Goal: Information Seeking & Learning: Learn about a topic

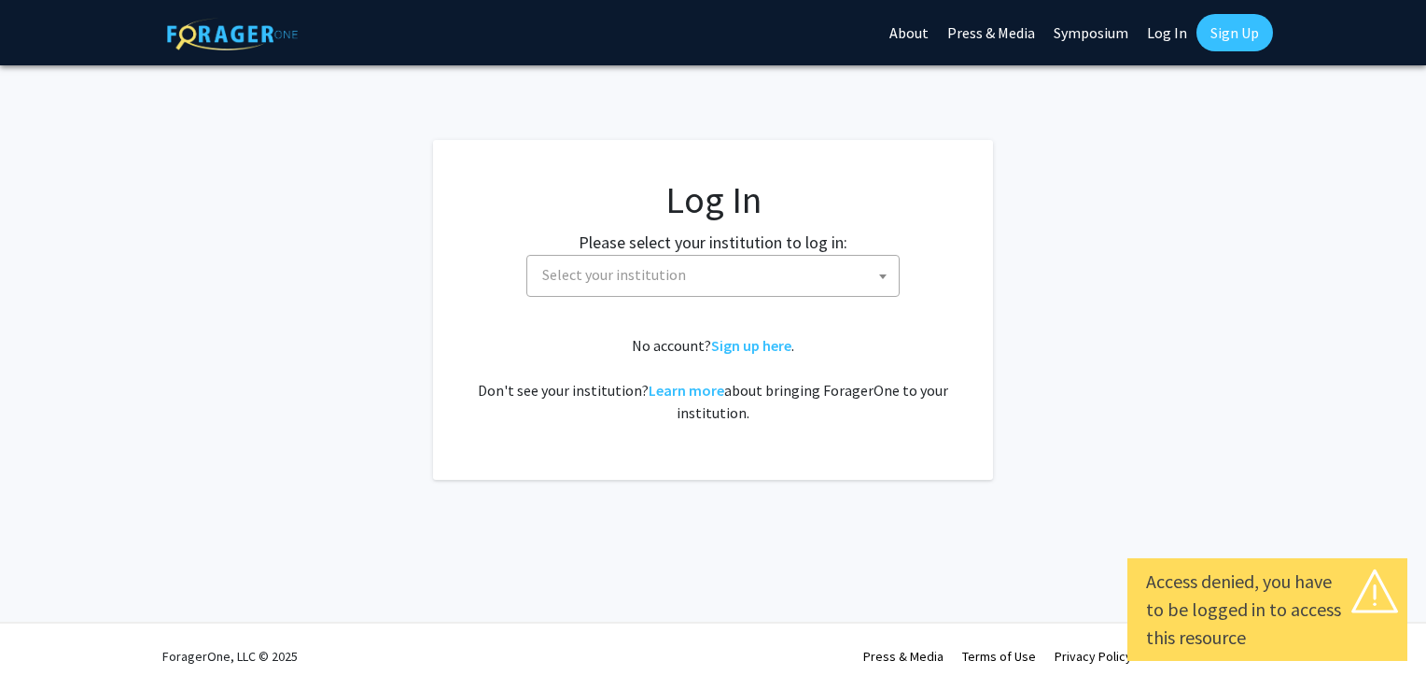
select select
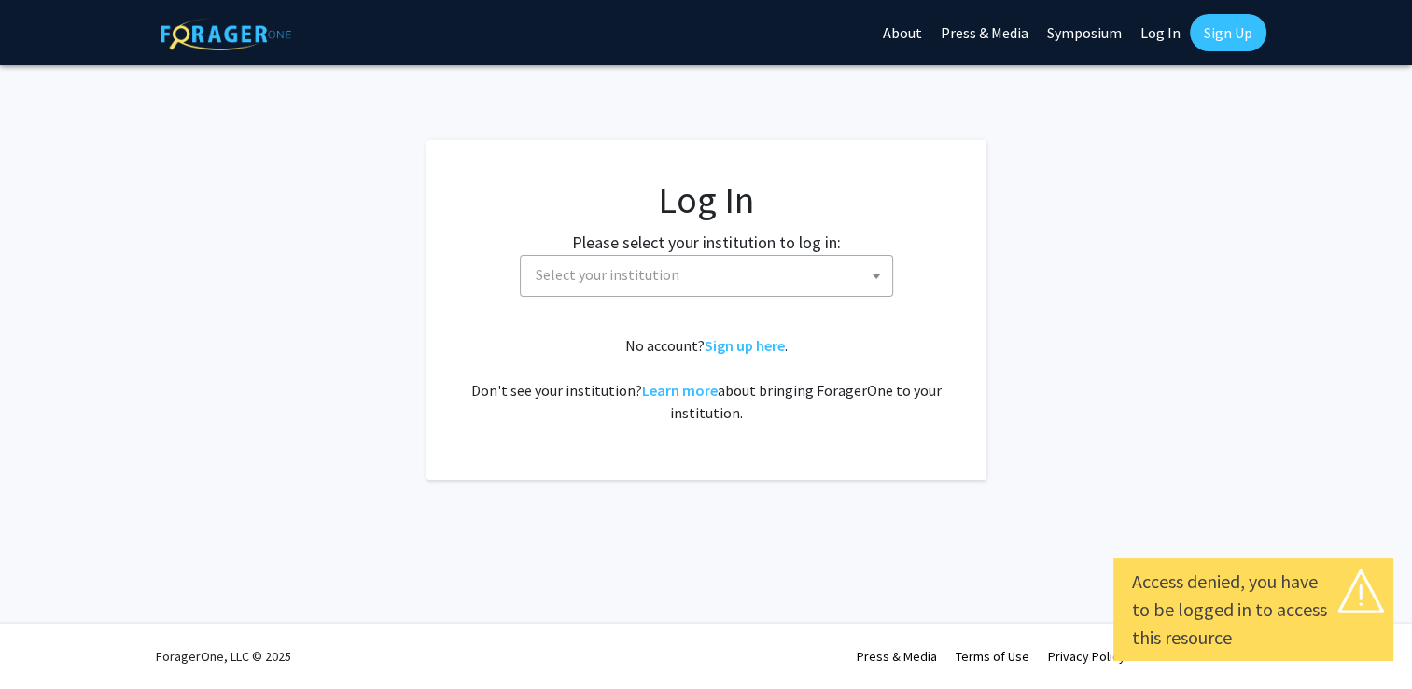
click at [714, 256] on span "Select your institution" at bounding box center [710, 275] width 364 height 38
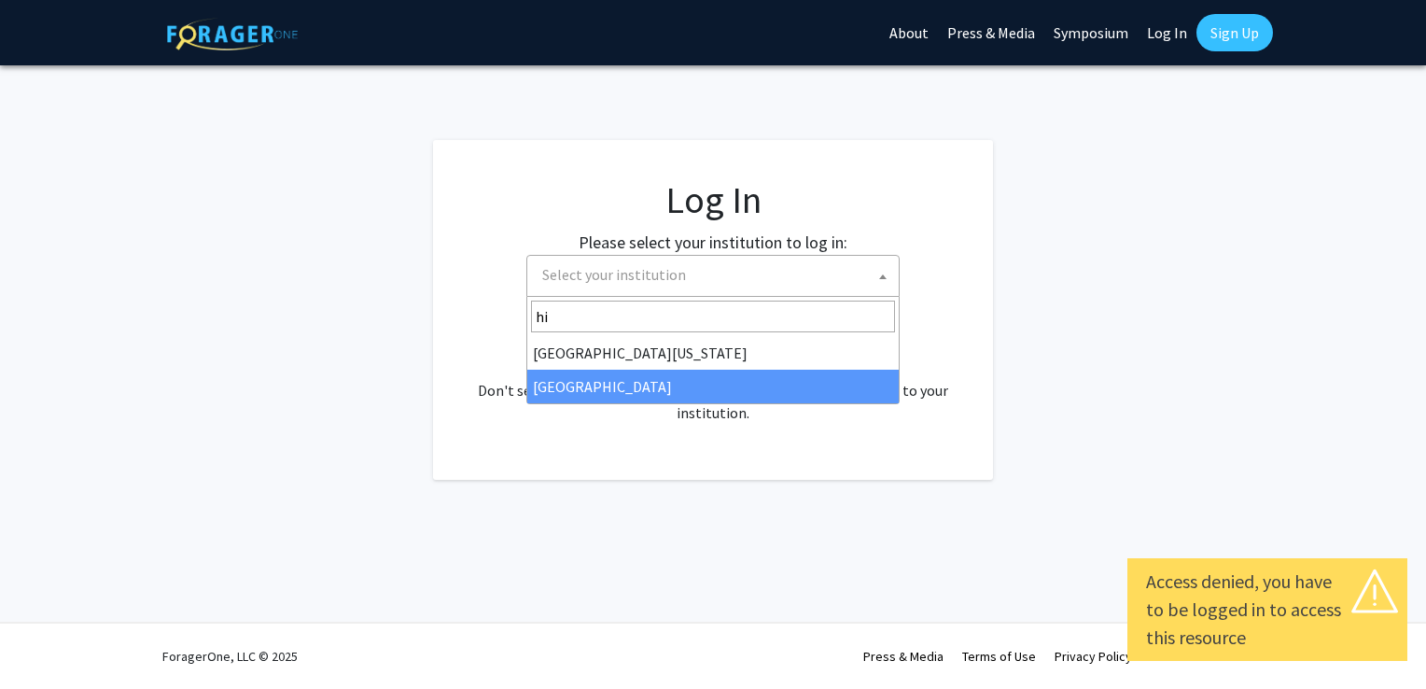
type input "hi"
select select "2"
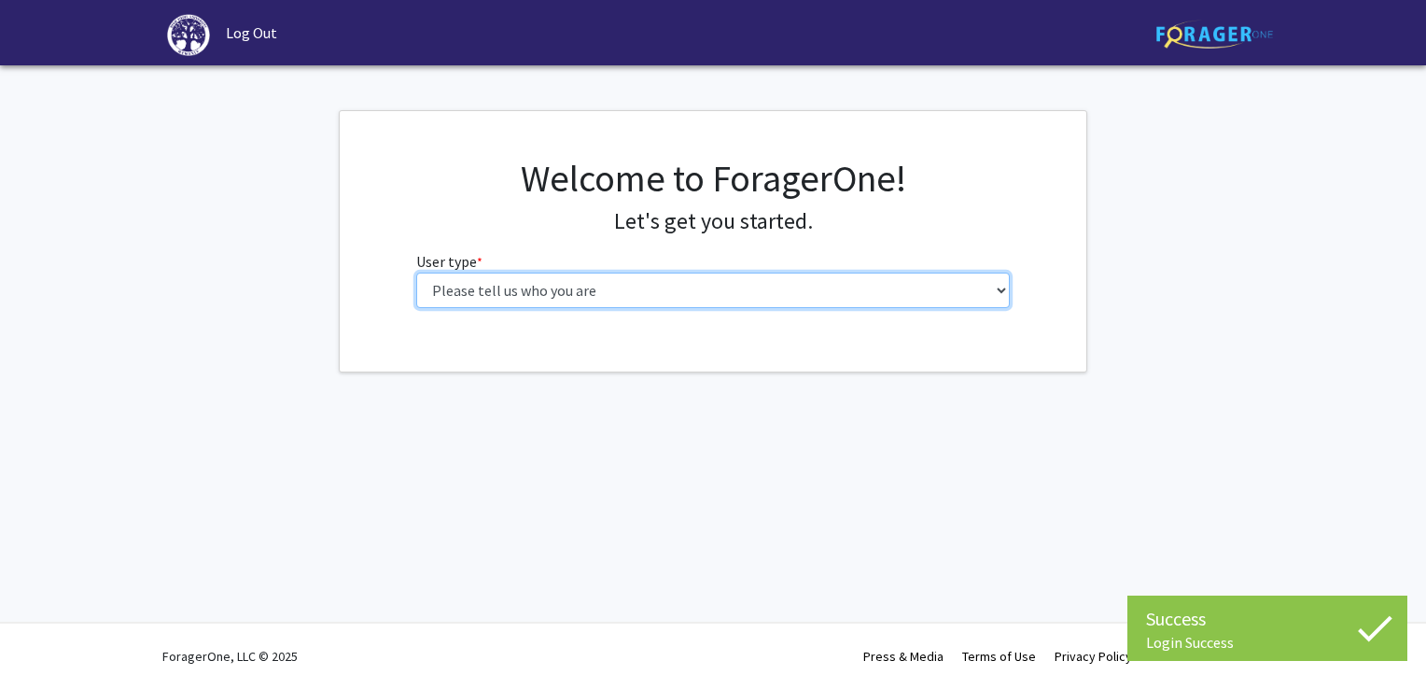
click at [622, 274] on select "Please tell us who you are Undergraduate Student Master's Student Doctoral Cand…" at bounding box center [713, 290] width 595 height 35
select select "1: undergrad"
click at [416, 273] on select "Please tell us who you are Undergraduate Student Master's Student Doctoral Cand…" at bounding box center [713, 290] width 595 height 35
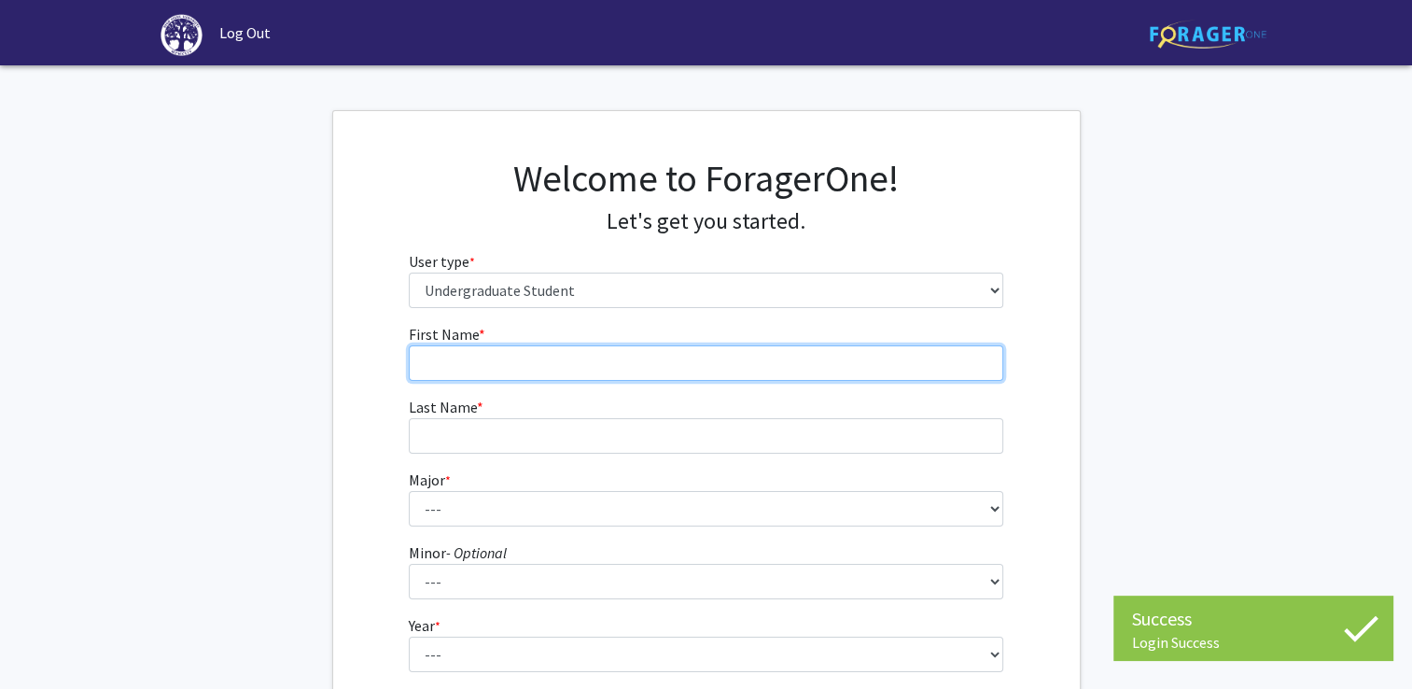
click at [652, 354] on input "First Name * required" at bounding box center [706, 362] width 595 height 35
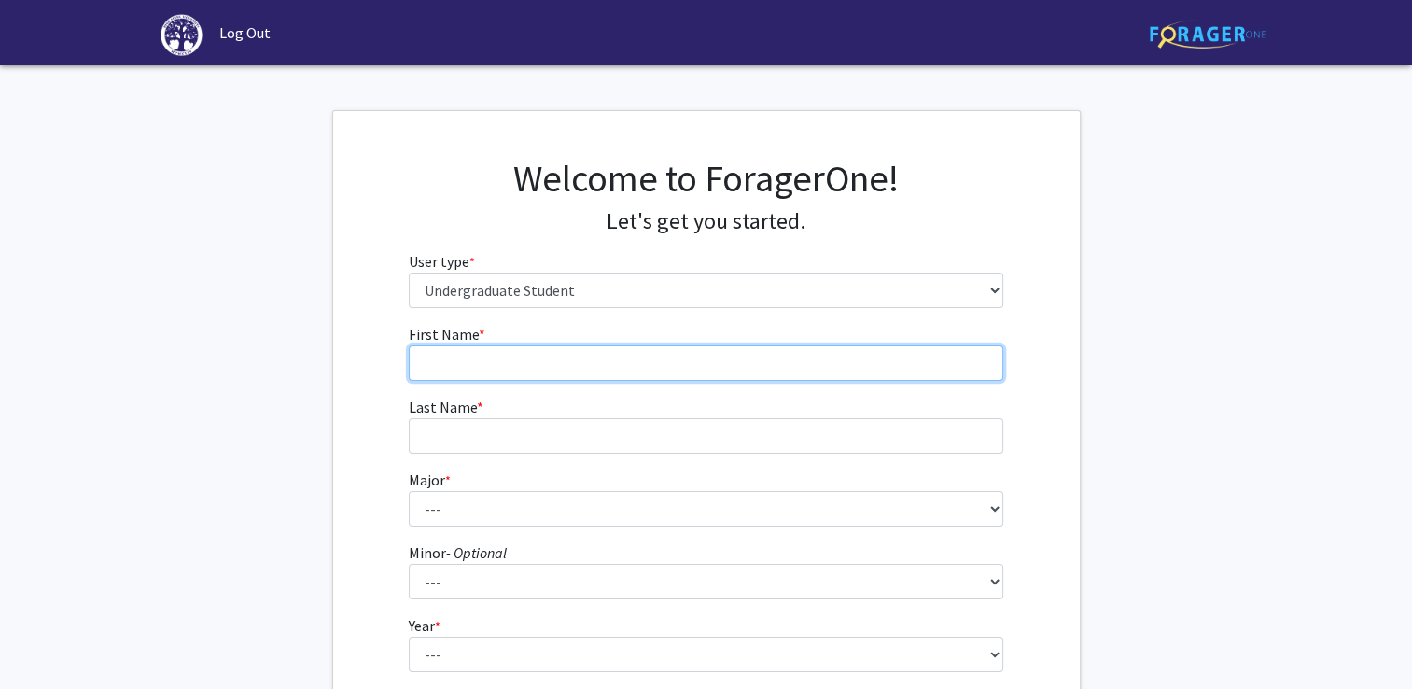
type input "[PERSON_NAME]"
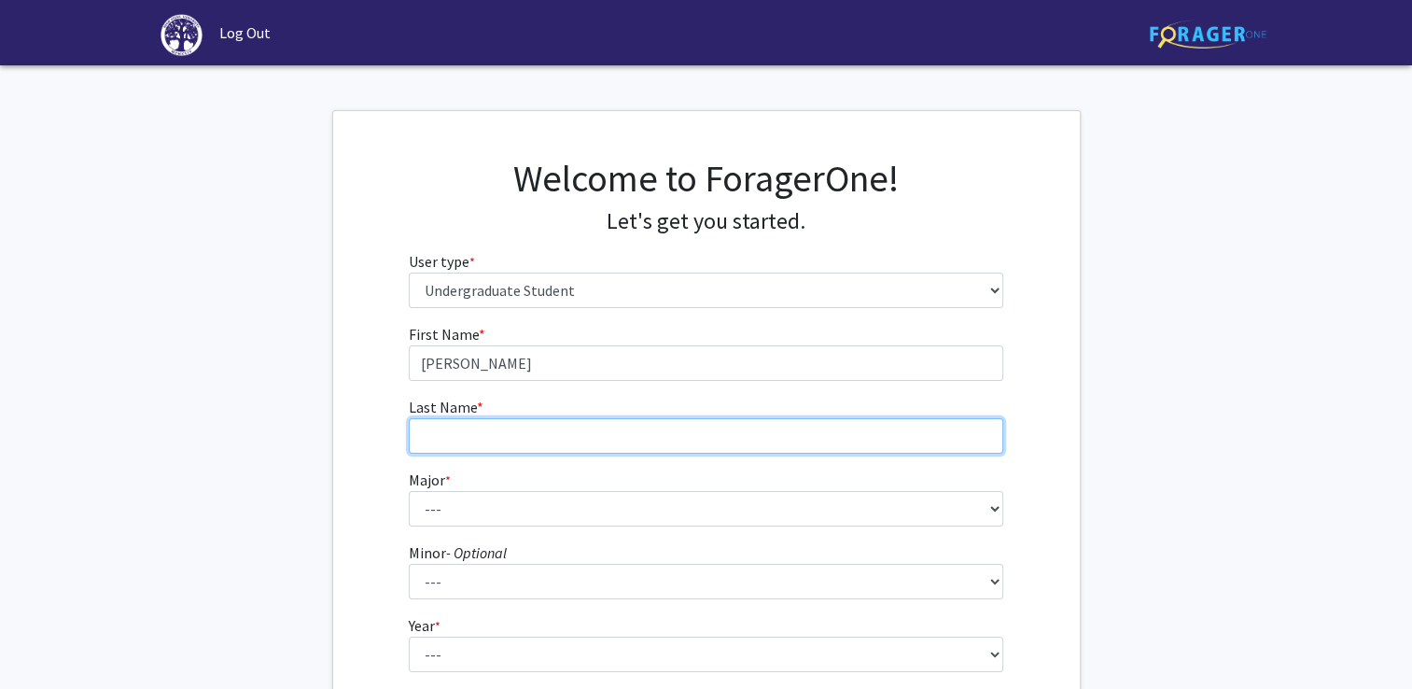
type input "[PERSON_NAME]"
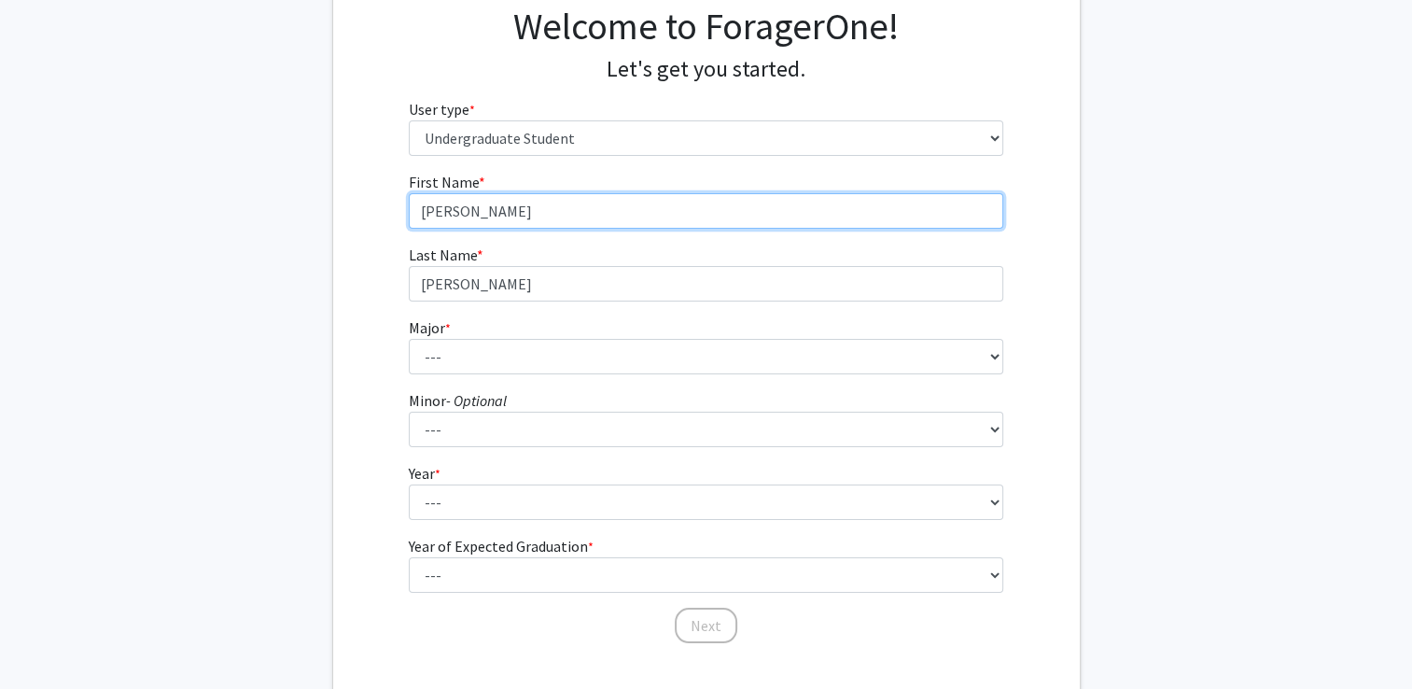
scroll to position [162, 0]
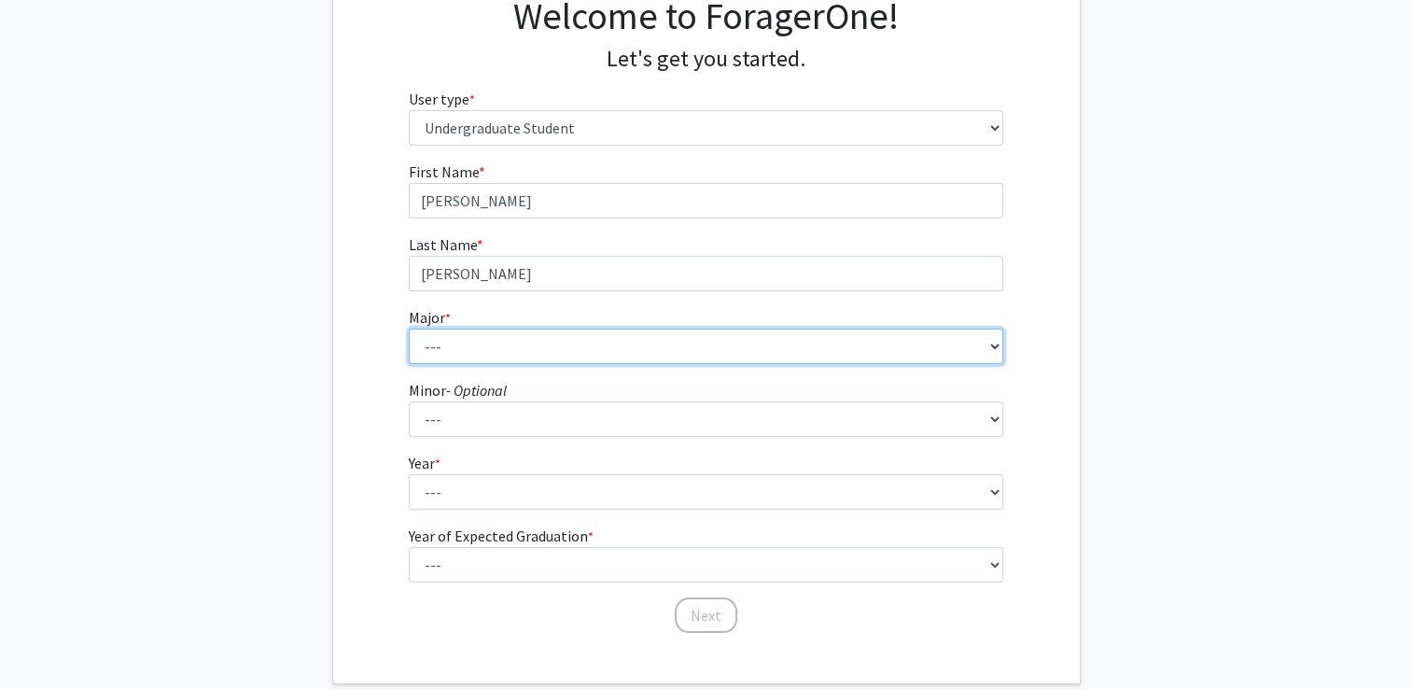
click at [581, 338] on select "--- Accounting Actuarial Science Advertising, Public Relations, and Strategic C…" at bounding box center [706, 346] width 595 height 35
select select "5: 164"
click at [409, 329] on select "--- Accounting Actuarial Science Advertising, Public Relations, and Strategic C…" at bounding box center [706, 346] width 595 height 35
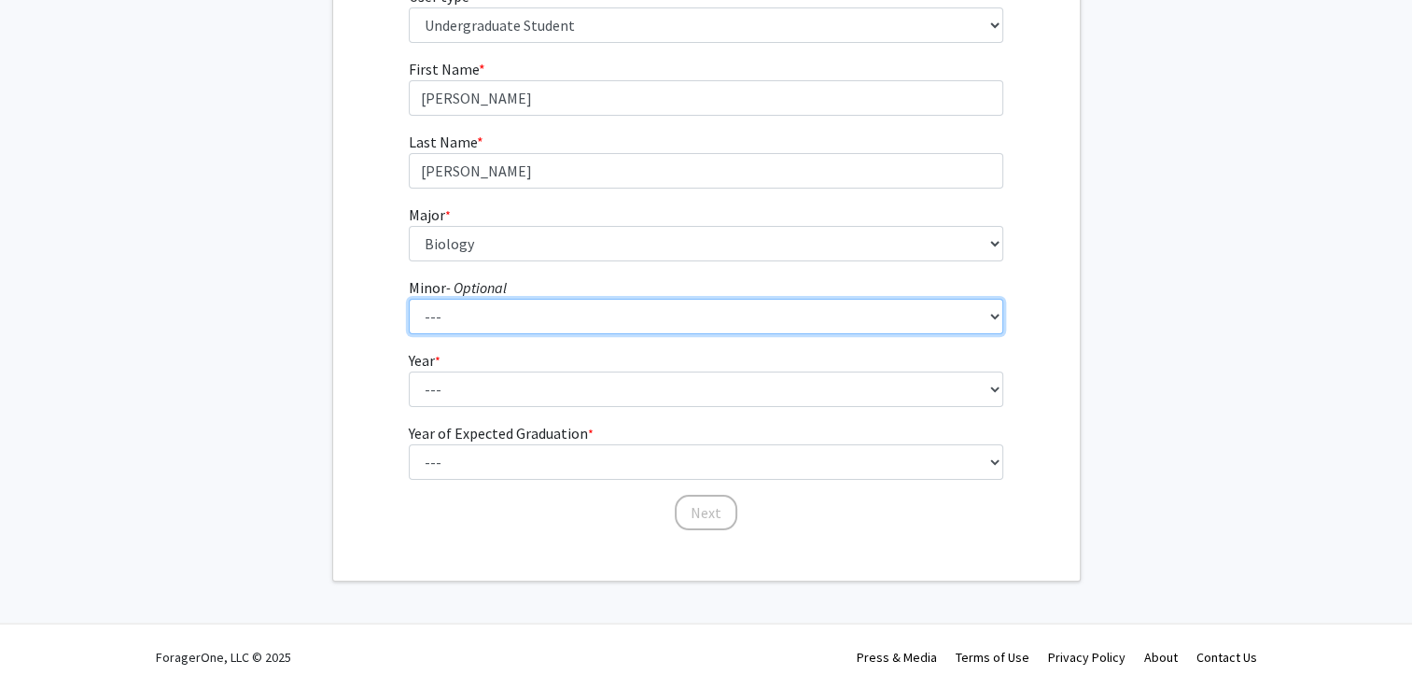
click at [558, 309] on select "--- Anthropology Chinese Civic Responsibility and Social Innovation Criminal Ju…" at bounding box center [706, 316] width 595 height 35
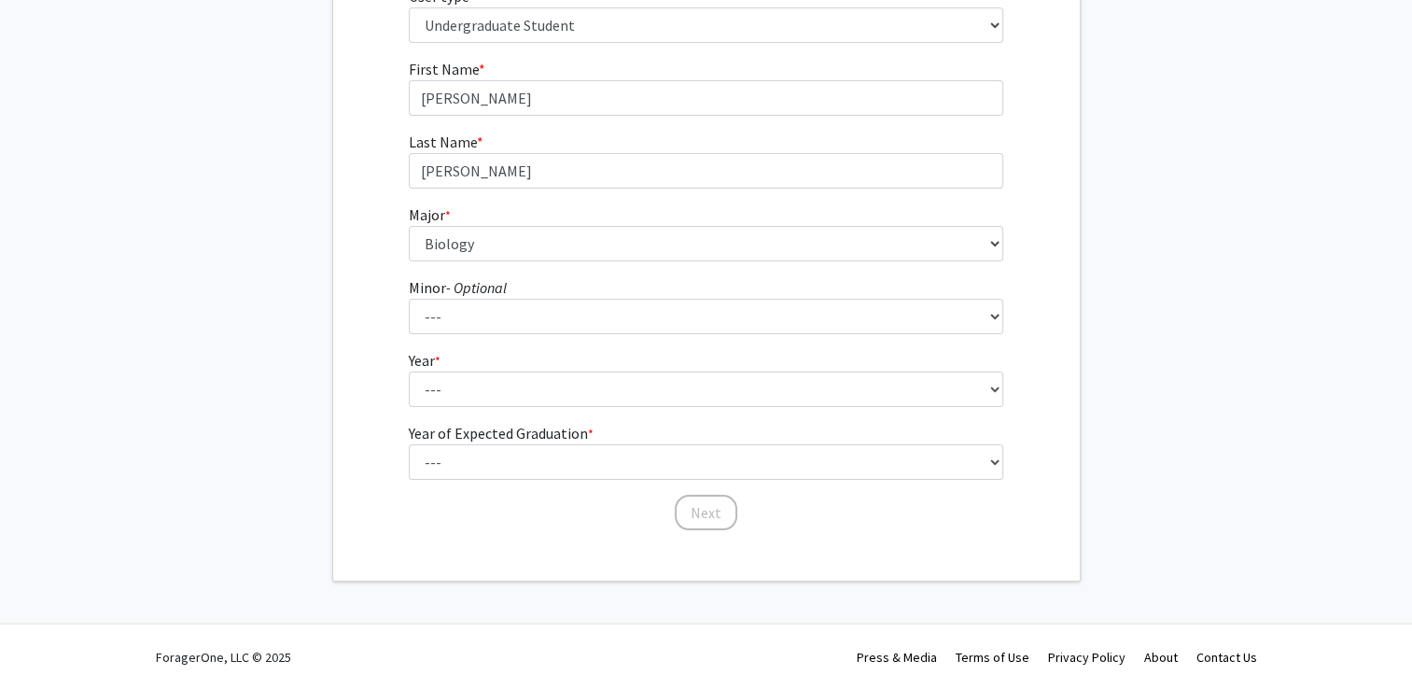
click at [382, 369] on div "First Name * required [PERSON_NAME] Last Name * required [PERSON_NAME] Major * …" at bounding box center [706, 295] width 747 height 474
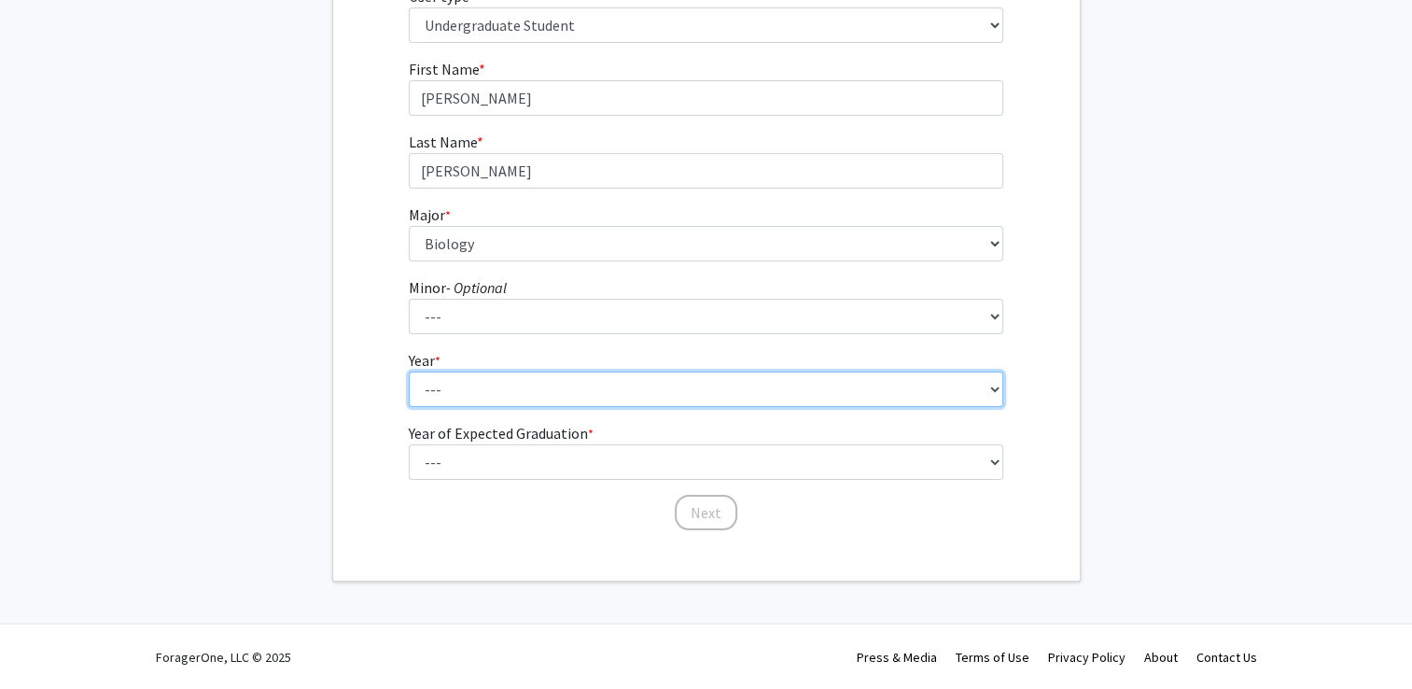
click at [470, 405] on select "--- First-year Sophomore Junior Senior Postbaccalaureate Certificate" at bounding box center [706, 389] width 595 height 35
select select "1: first-year"
click at [409, 372] on select "--- First-year Sophomore Junior Senior Postbaccalaureate Certificate" at bounding box center [706, 389] width 595 height 35
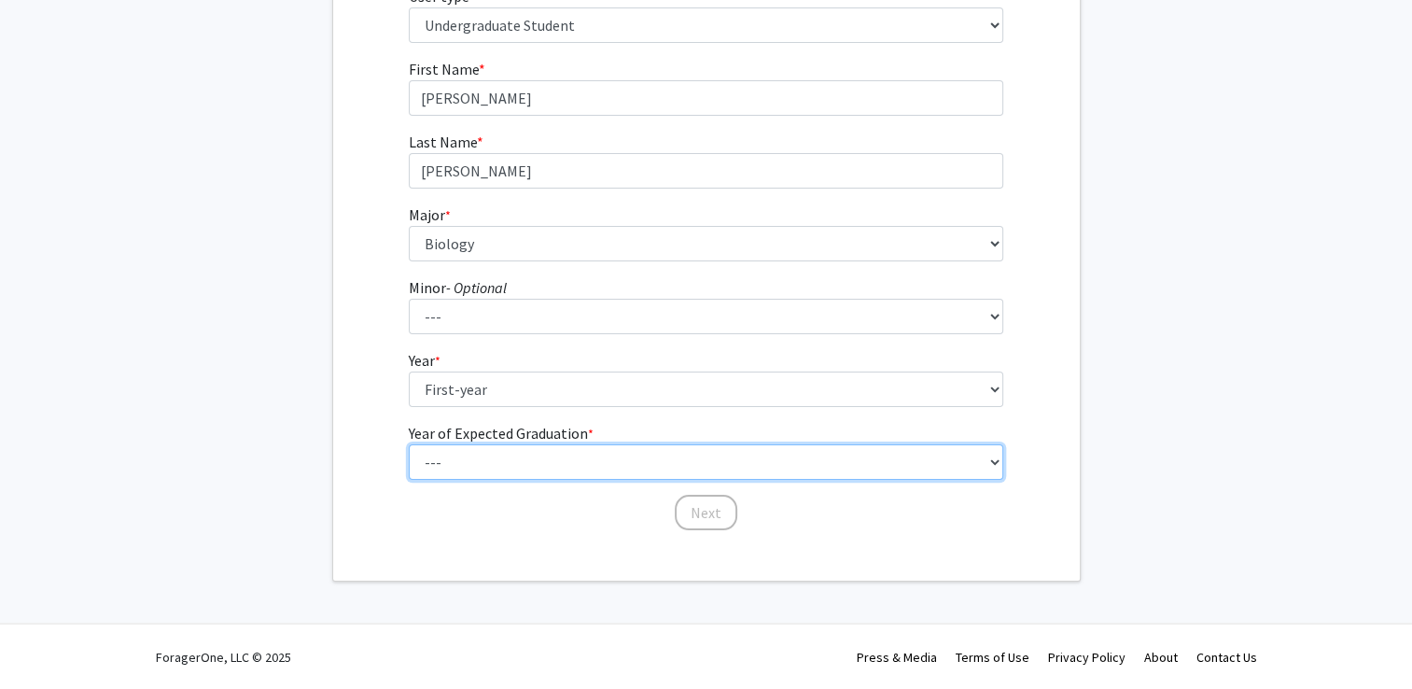
click at [474, 460] on select "--- 2025 2026 2027 2028 2029 2030 2031 2032 2033 2034" at bounding box center [706, 461] width 595 height 35
select select "5: 2029"
click at [409, 444] on select "--- 2025 2026 2027 2028 2029 2030 2031 2032 2033 2034" at bounding box center [706, 461] width 595 height 35
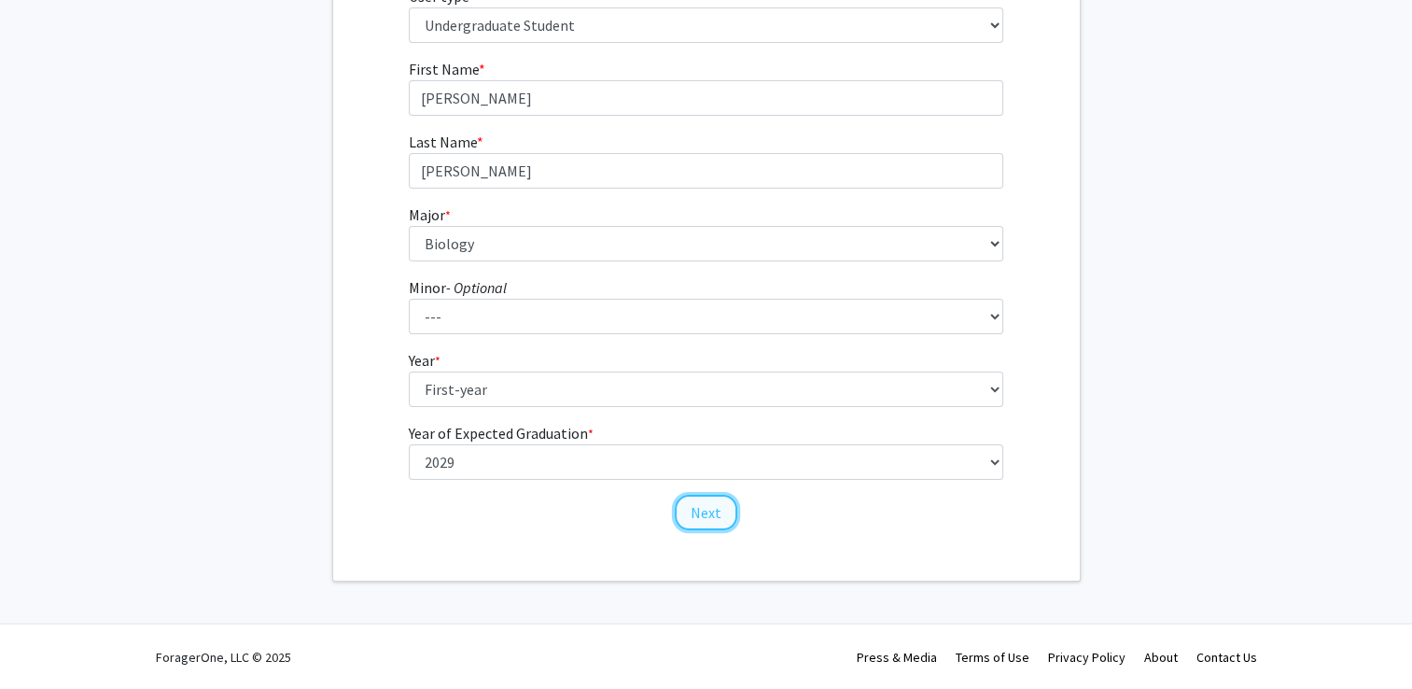
click at [687, 517] on button "Next" at bounding box center [706, 512] width 63 height 35
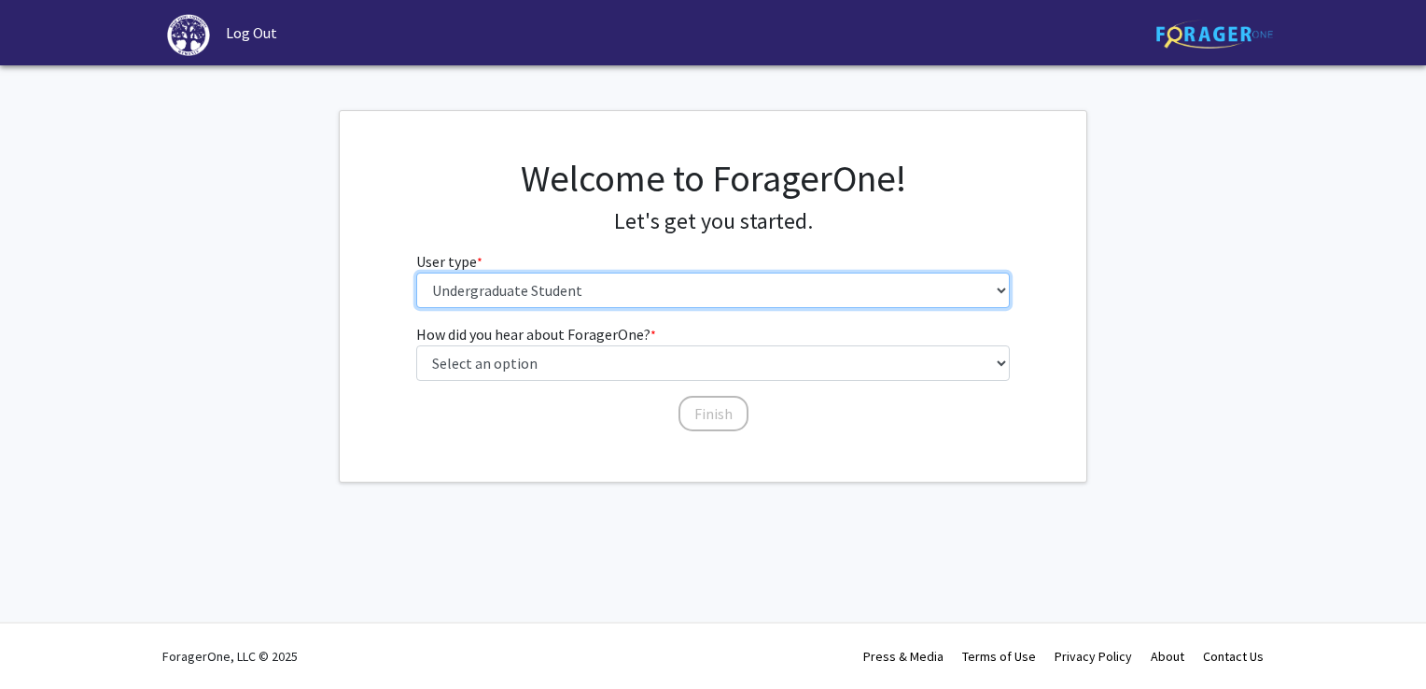
click at [546, 297] on select "Please tell us who you are Undergraduate Student Master's Student Doctoral Cand…" at bounding box center [713, 290] width 595 height 35
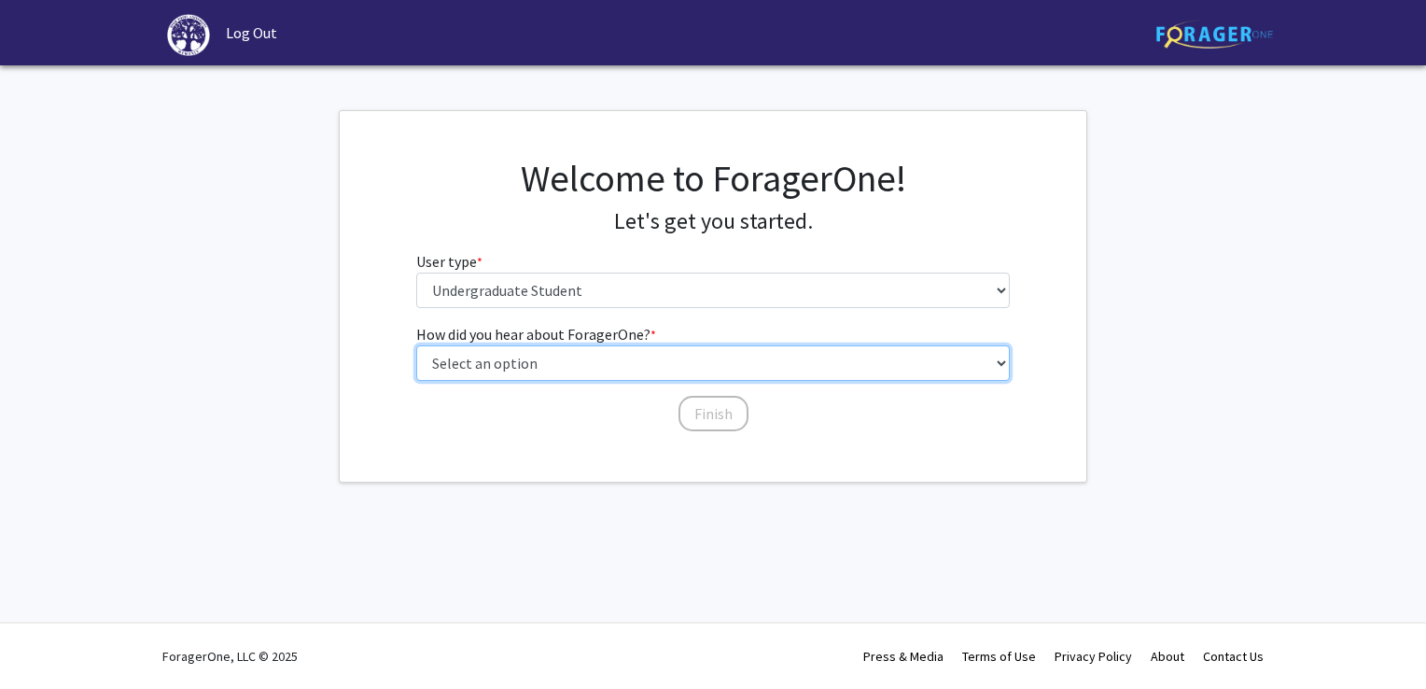
click at [539, 359] on select "Select an option Peer/student recommendation Faculty/staff recommendation Unive…" at bounding box center [713, 362] width 595 height 35
select select "2: faculty_recommendation"
click at [416, 345] on select "Select an option Peer/student recommendation Faculty/staff recommendation Unive…" at bounding box center [713, 362] width 595 height 35
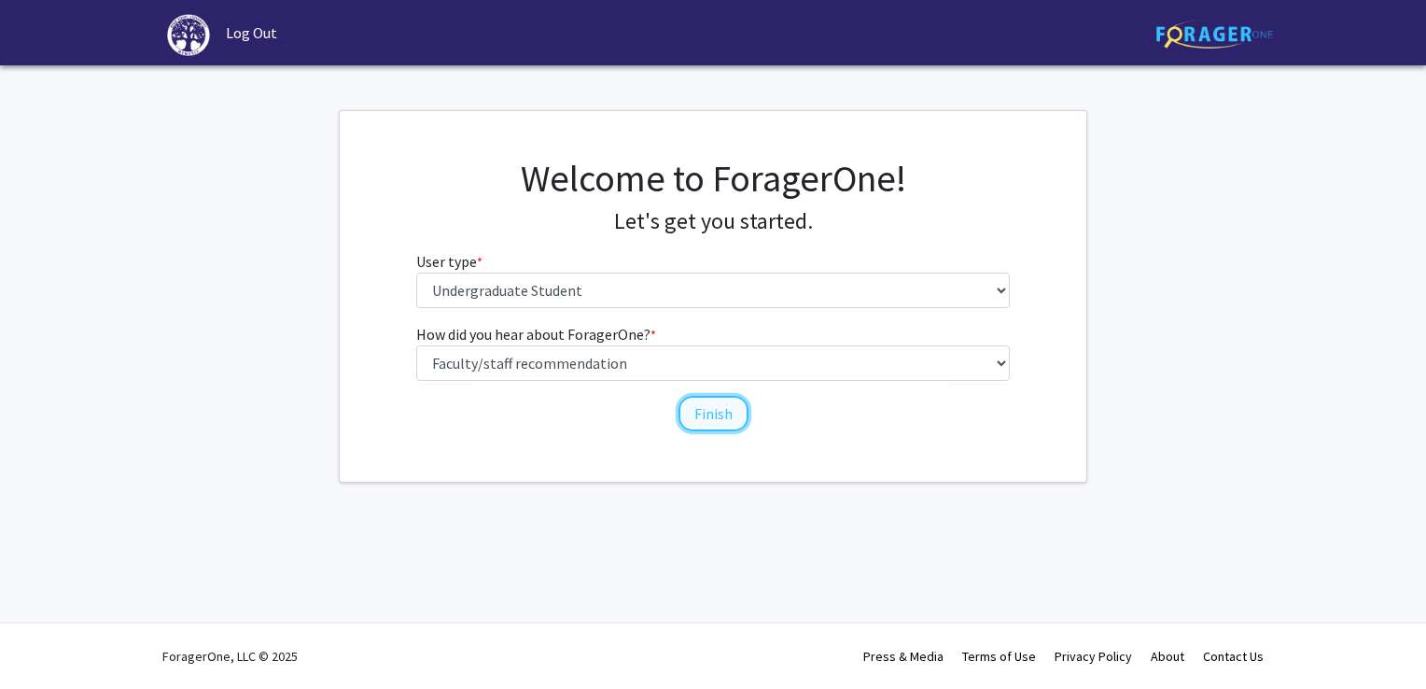
click at [705, 408] on button "Finish" at bounding box center [714, 413] width 70 height 35
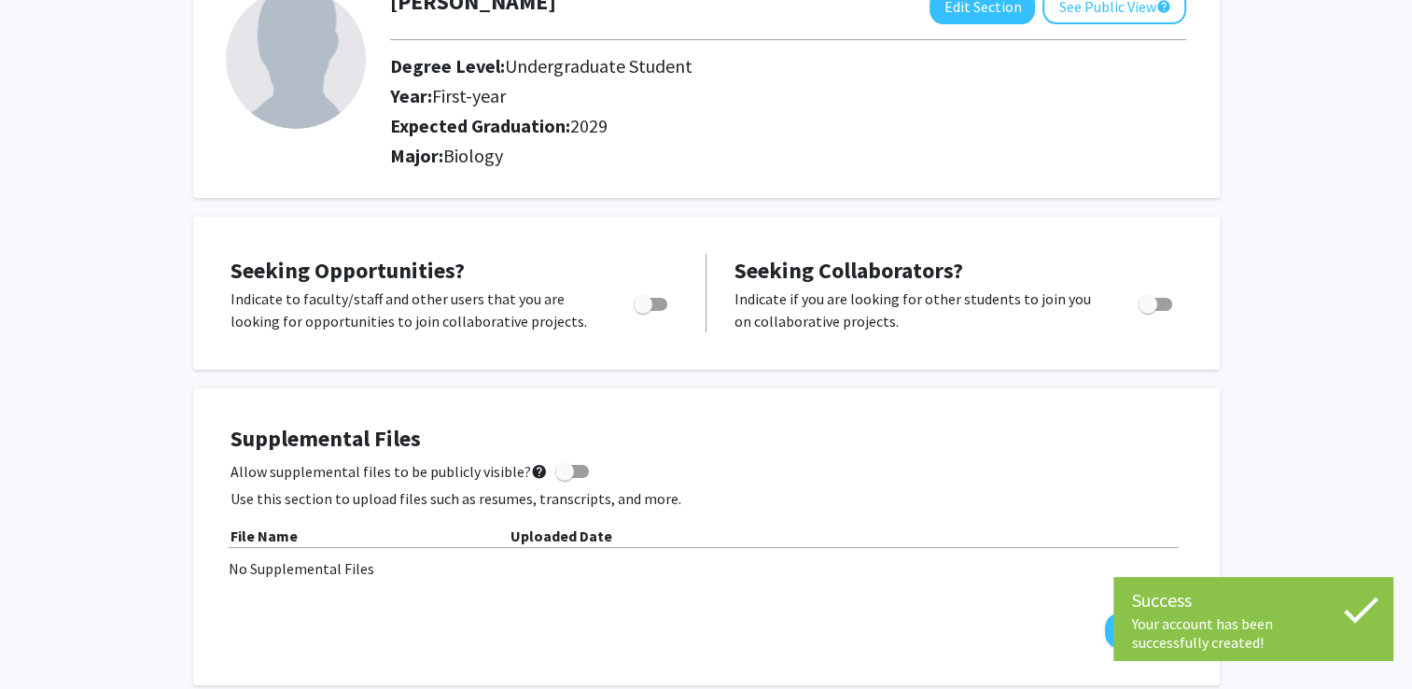
scroll to position [141, 0]
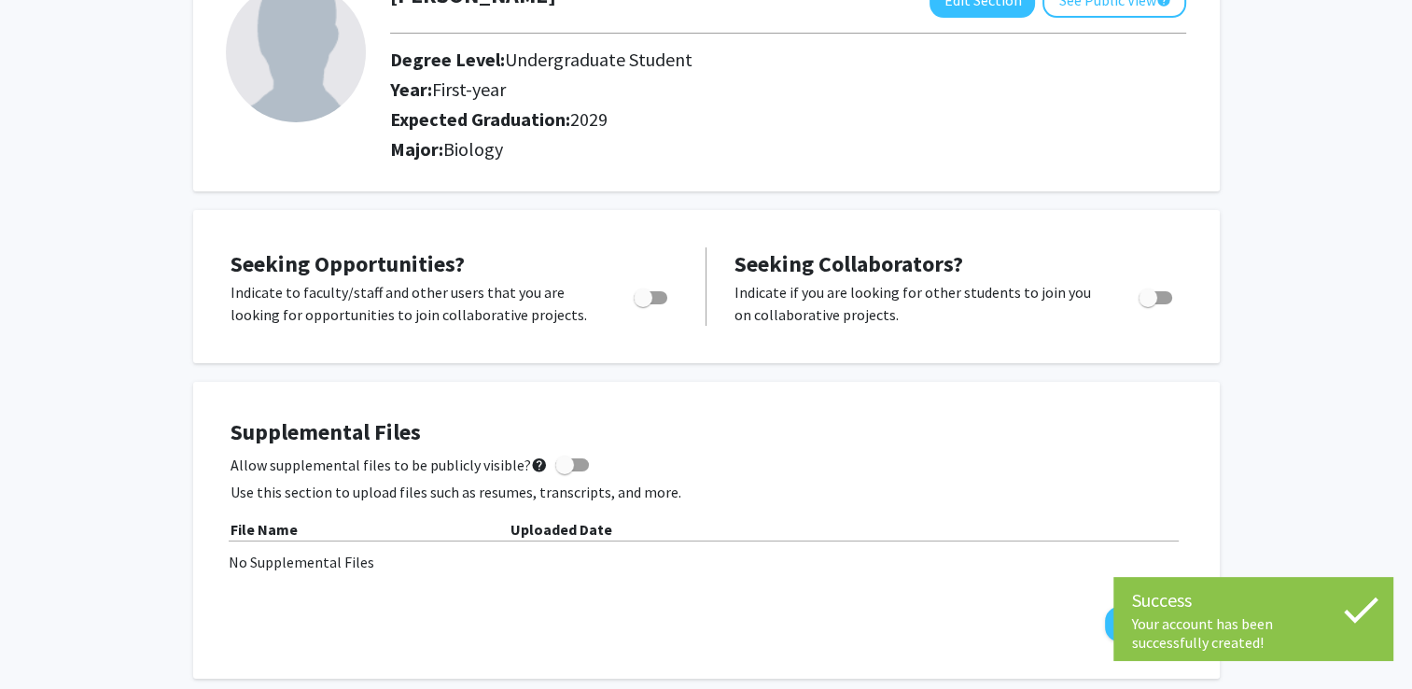
click at [1357, 605] on icon at bounding box center [1361, 609] width 47 height 47
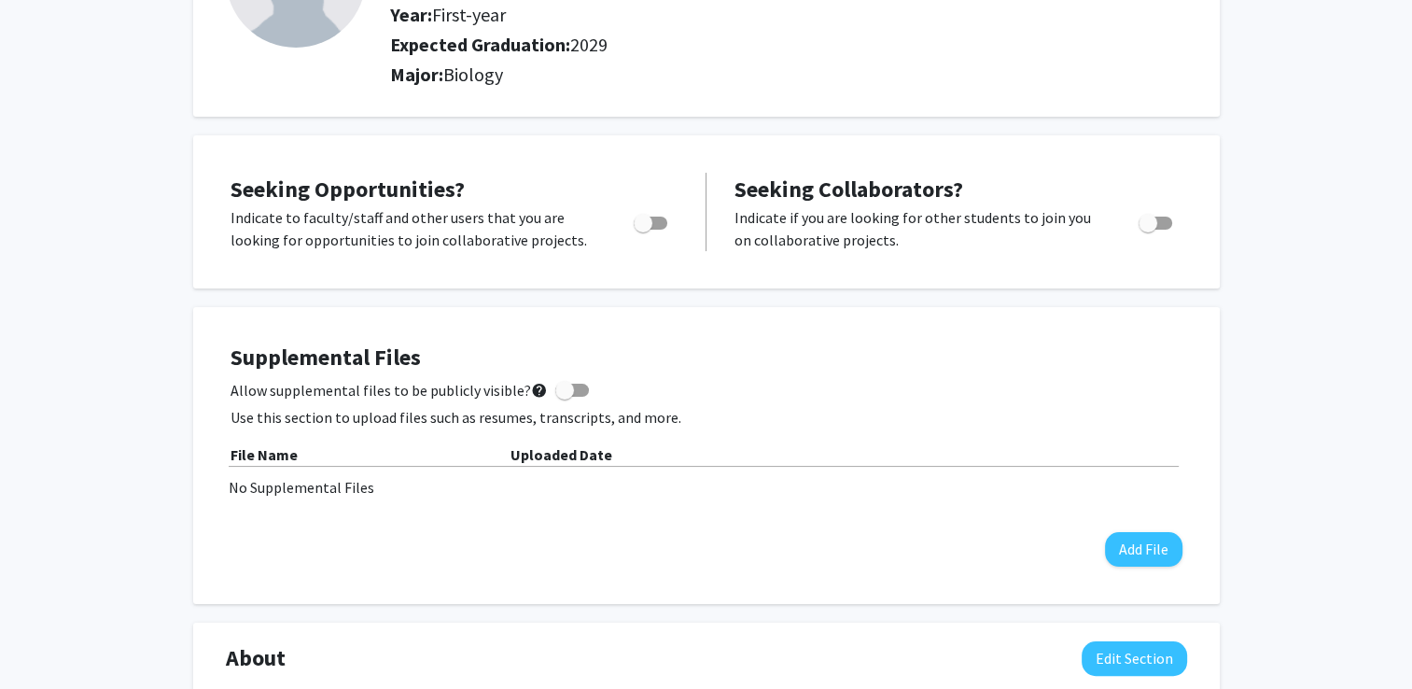
scroll to position [0, 0]
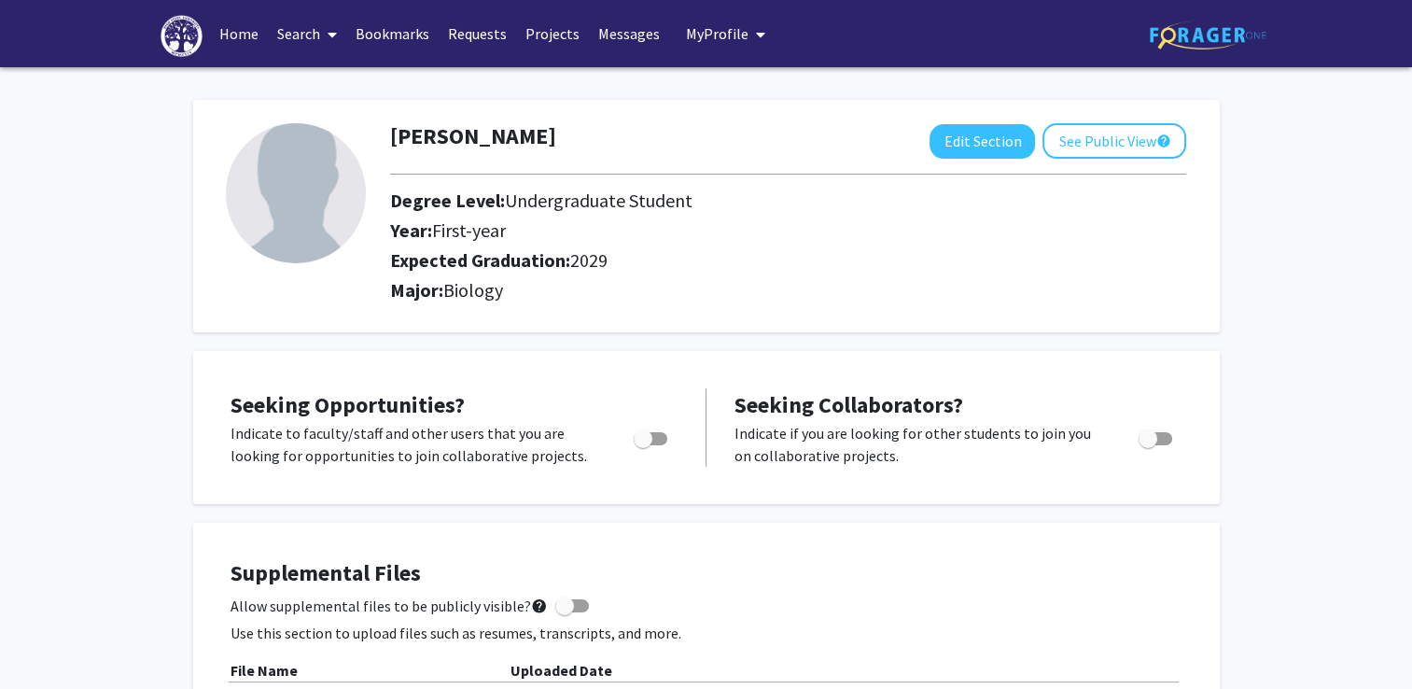
click at [302, 33] on link "Search" at bounding box center [307, 33] width 78 height 65
click at [336, 86] on span "Faculty/Staff" at bounding box center [336, 85] width 137 height 37
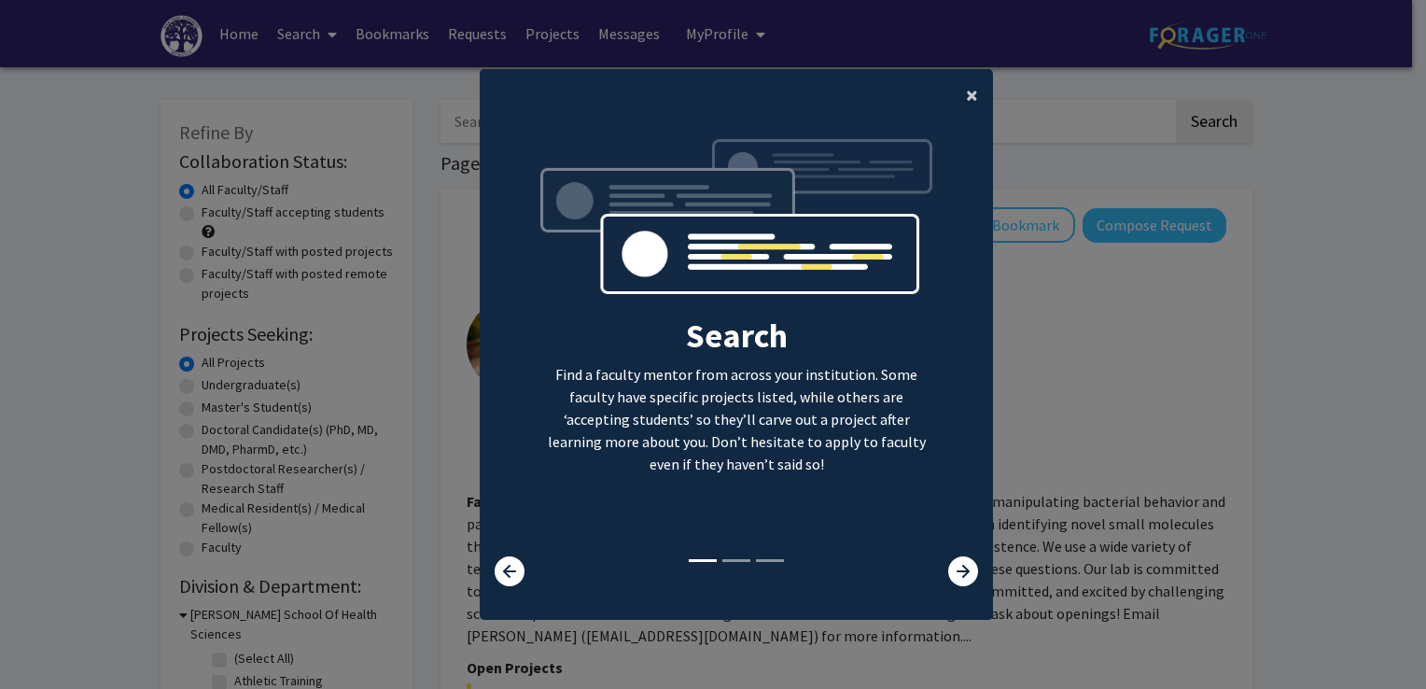
click at [966, 91] on span "×" at bounding box center [972, 94] width 12 height 29
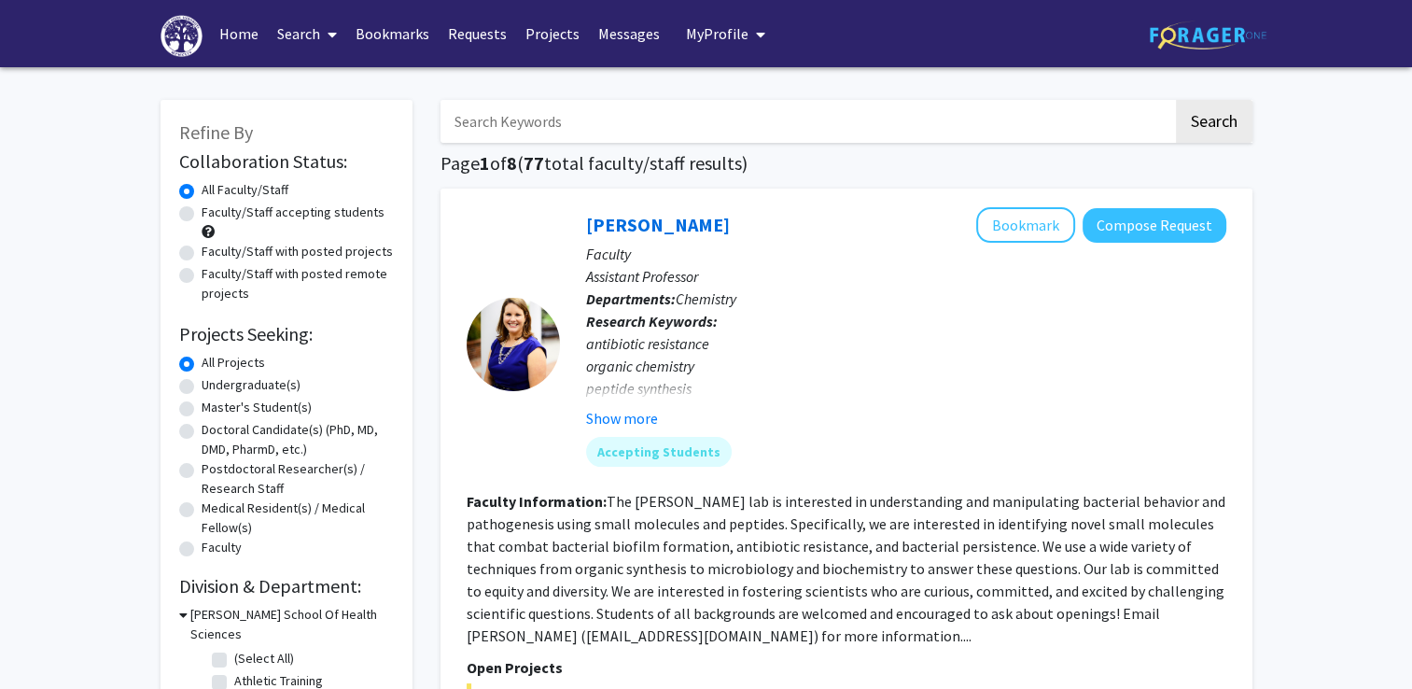
click at [645, 126] on input "Search Keywords" at bounding box center [807, 121] width 733 height 43
click at [1176, 100] on button "Search" at bounding box center [1214, 121] width 77 height 43
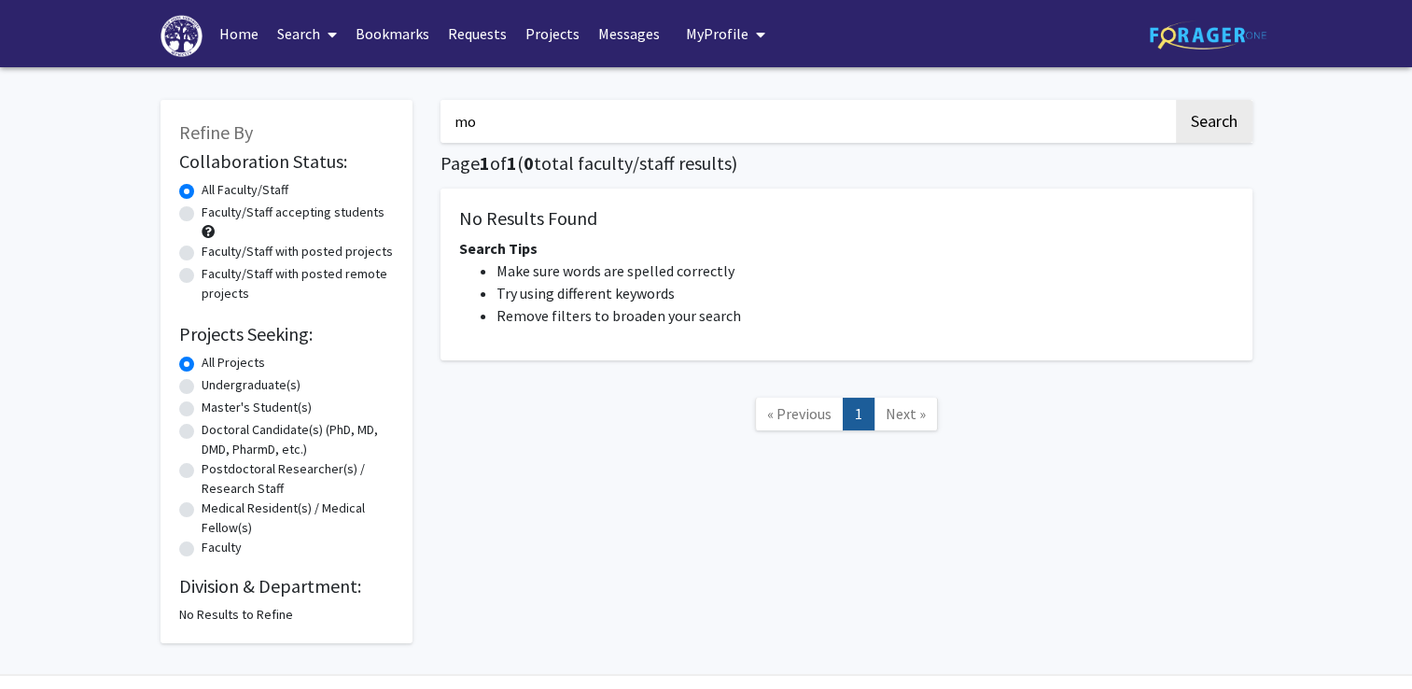
type input "mo"
click at [1176, 100] on button "Search" at bounding box center [1214, 121] width 77 height 43
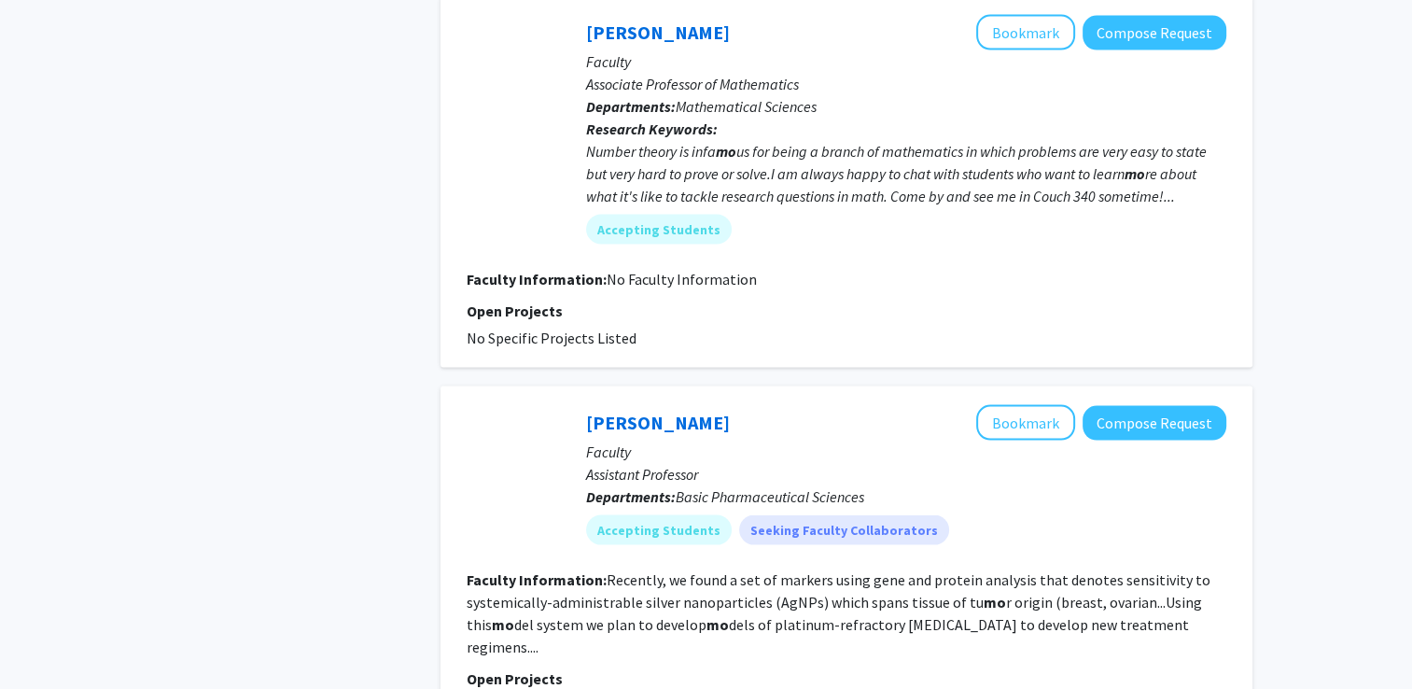
scroll to position [3879, 0]
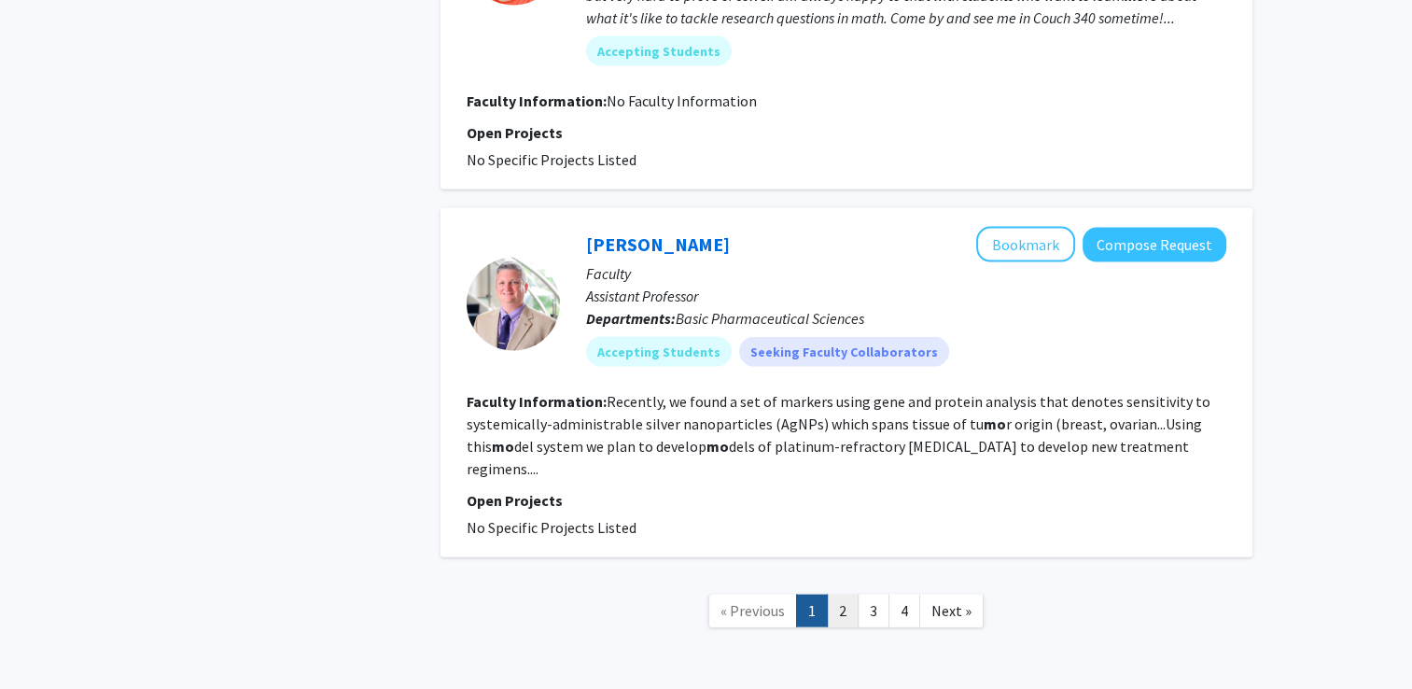
click at [843, 595] on link "2" at bounding box center [843, 611] width 32 height 33
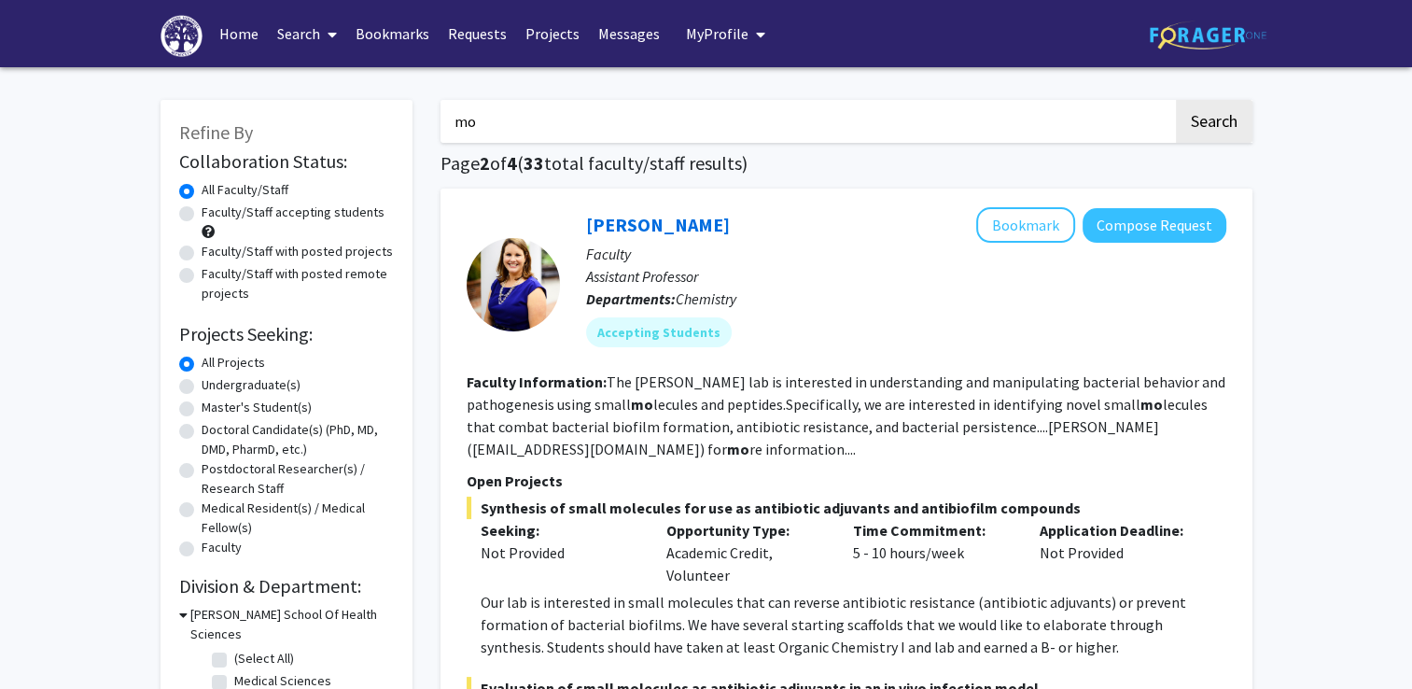
click at [609, 133] on input "mo" at bounding box center [807, 121] width 733 height 43
click at [1176, 100] on button "Search" at bounding box center [1214, 121] width 77 height 43
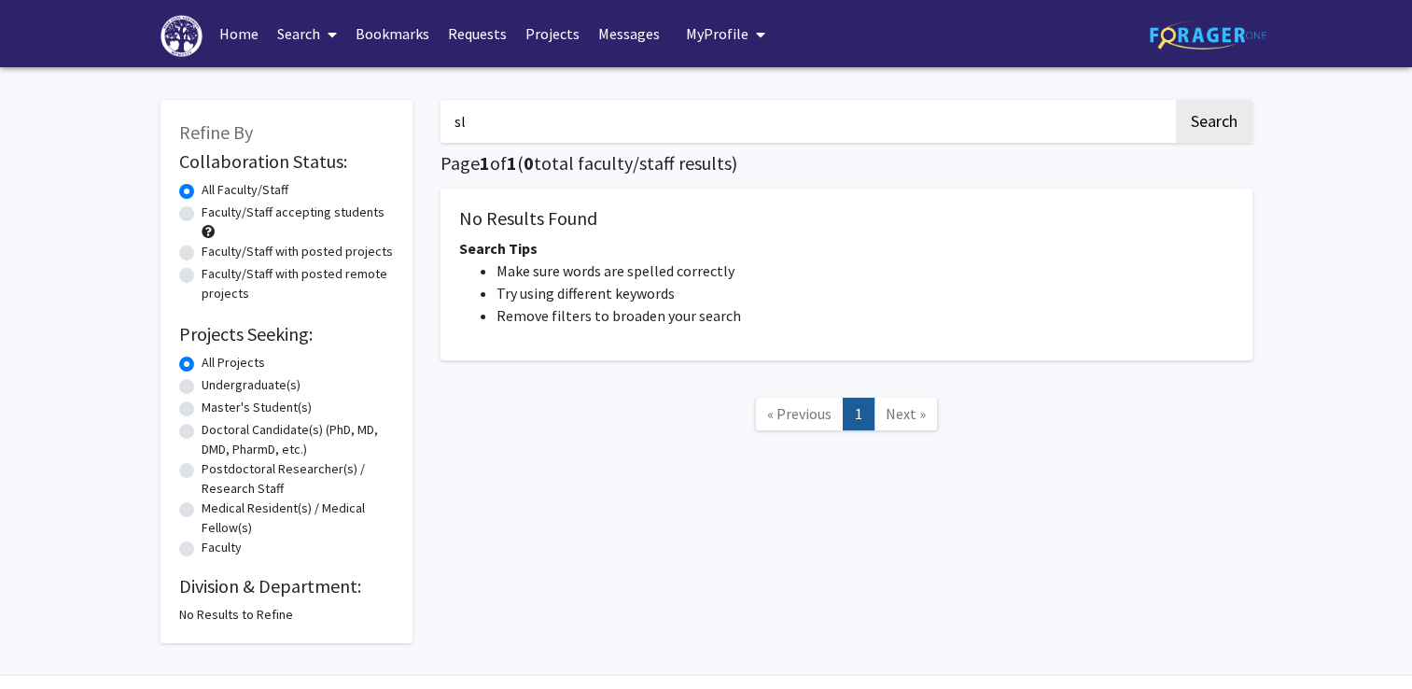
type input "s"
click at [1176, 100] on button "Search" at bounding box center [1214, 121] width 77 height 43
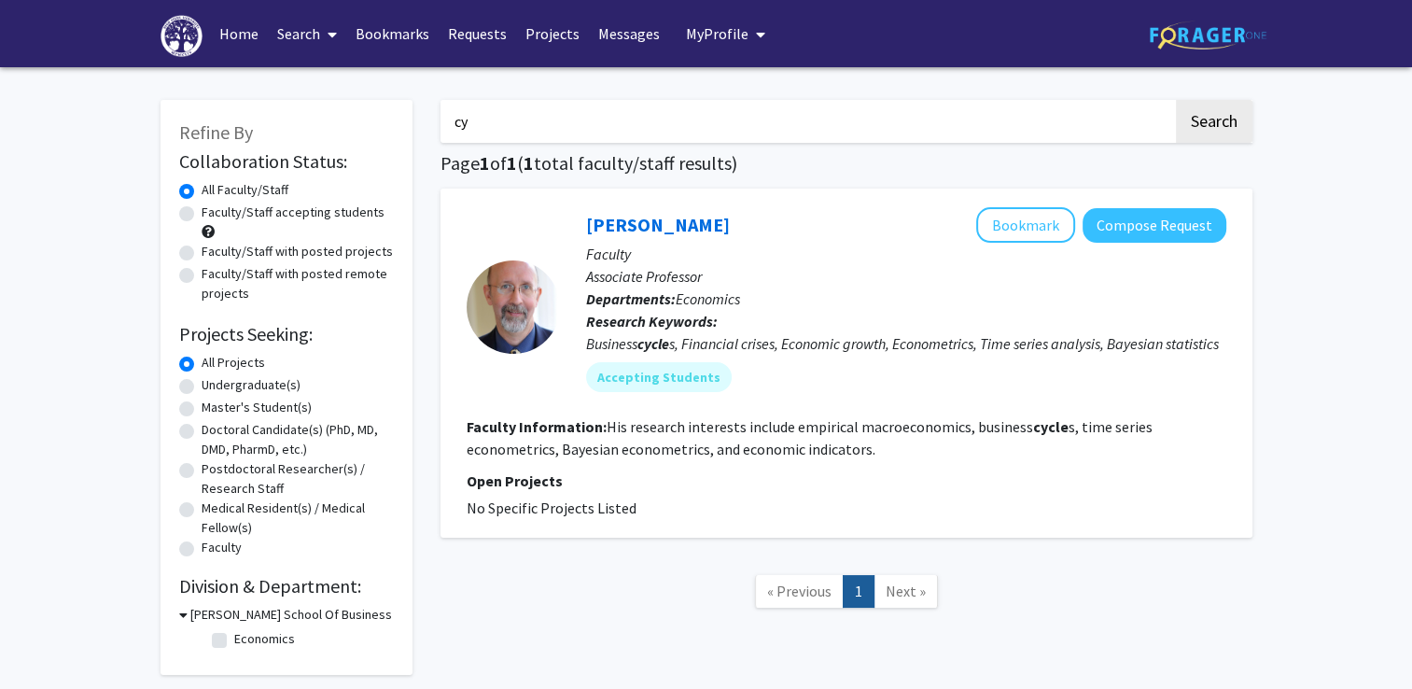
type input "c"
click at [1176, 100] on button "Search" at bounding box center [1214, 121] width 77 height 43
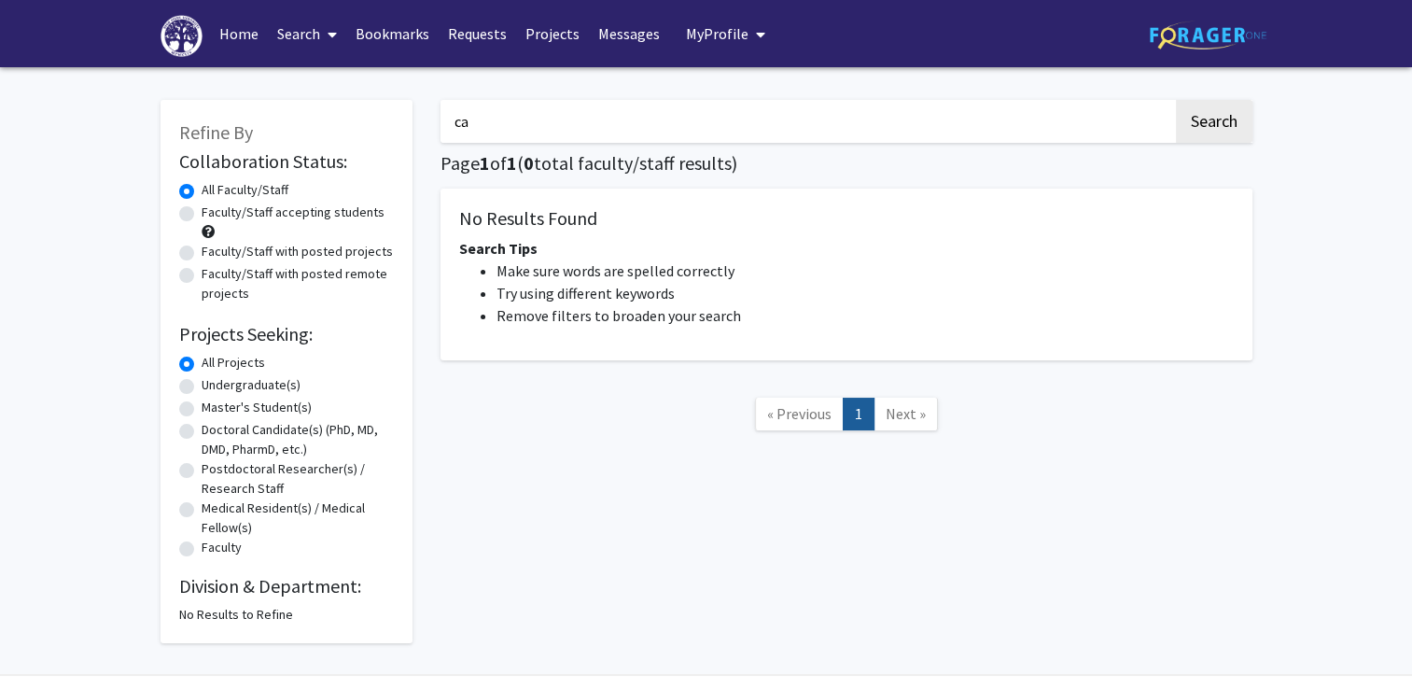
type input "c"
click at [202, 248] on label "Faculty/Staff with posted projects" at bounding box center [297, 252] width 191 height 20
click at [202, 248] on input "Faculty/Staff with posted projects" at bounding box center [208, 248] width 12 height 12
radio input "true"
click at [635, 136] on input "Search Keywords" at bounding box center [807, 121] width 733 height 43
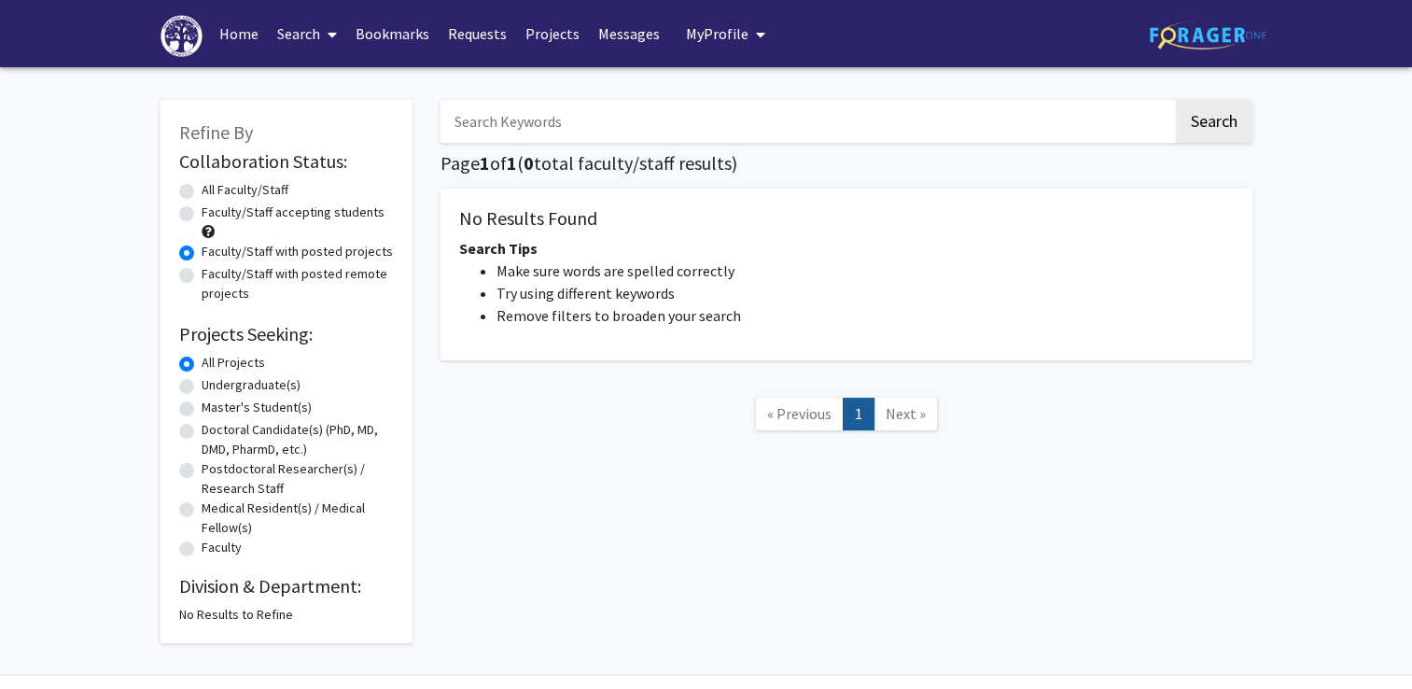
click at [202, 190] on label "All Faculty/Staff" at bounding box center [245, 190] width 87 height 20
click at [202, 190] on input "All Faculty/Staff" at bounding box center [208, 186] width 12 height 12
radio input "true"
click at [818, 420] on span "« Previous" at bounding box center [799, 413] width 64 height 19
click at [556, 147] on div "Search Page 1 of 1 ( 0 total faculty/staff results) No Results Found Search Tip…" at bounding box center [847, 362] width 840 height 562
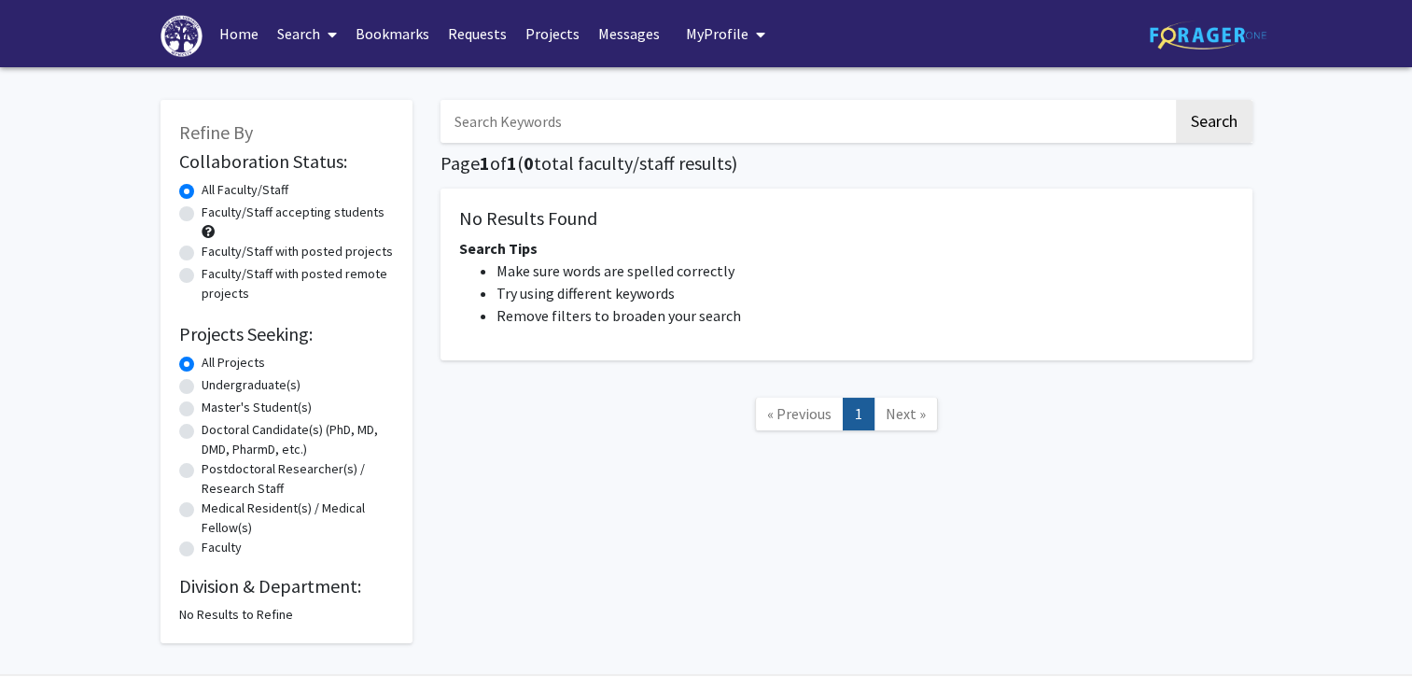
click at [556, 136] on input "Search Keywords" at bounding box center [807, 121] width 733 height 43
click at [489, 576] on div "Search Page 1 of 1 ( 0 total faculty/staff results) No Results Found Search Tip…" at bounding box center [847, 362] width 840 height 562
click at [299, 35] on link "Search" at bounding box center [307, 33] width 78 height 65
click at [345, 90] on span "Faculty/Staff" at bounding box center [336, 85] width 137 height 37
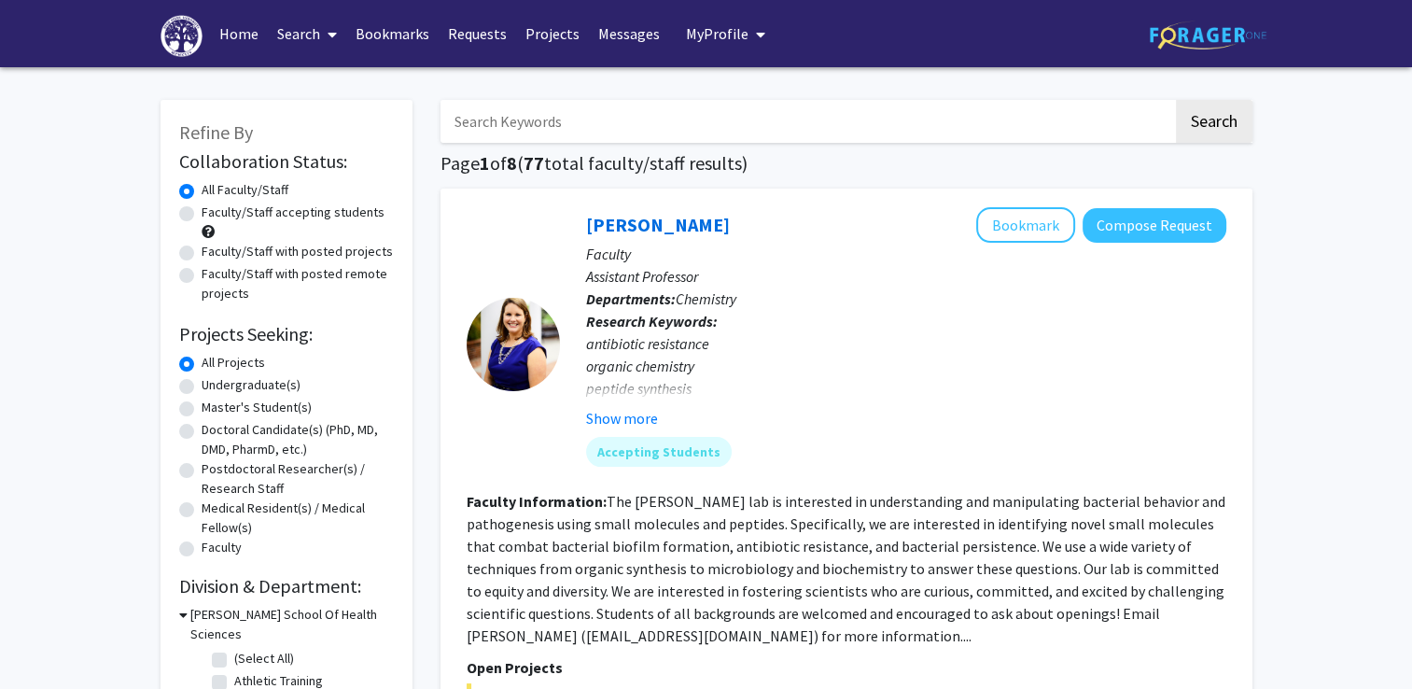
click at [541, 12] on link "Projects" at bounding box center [552, 33] width 73 height 65
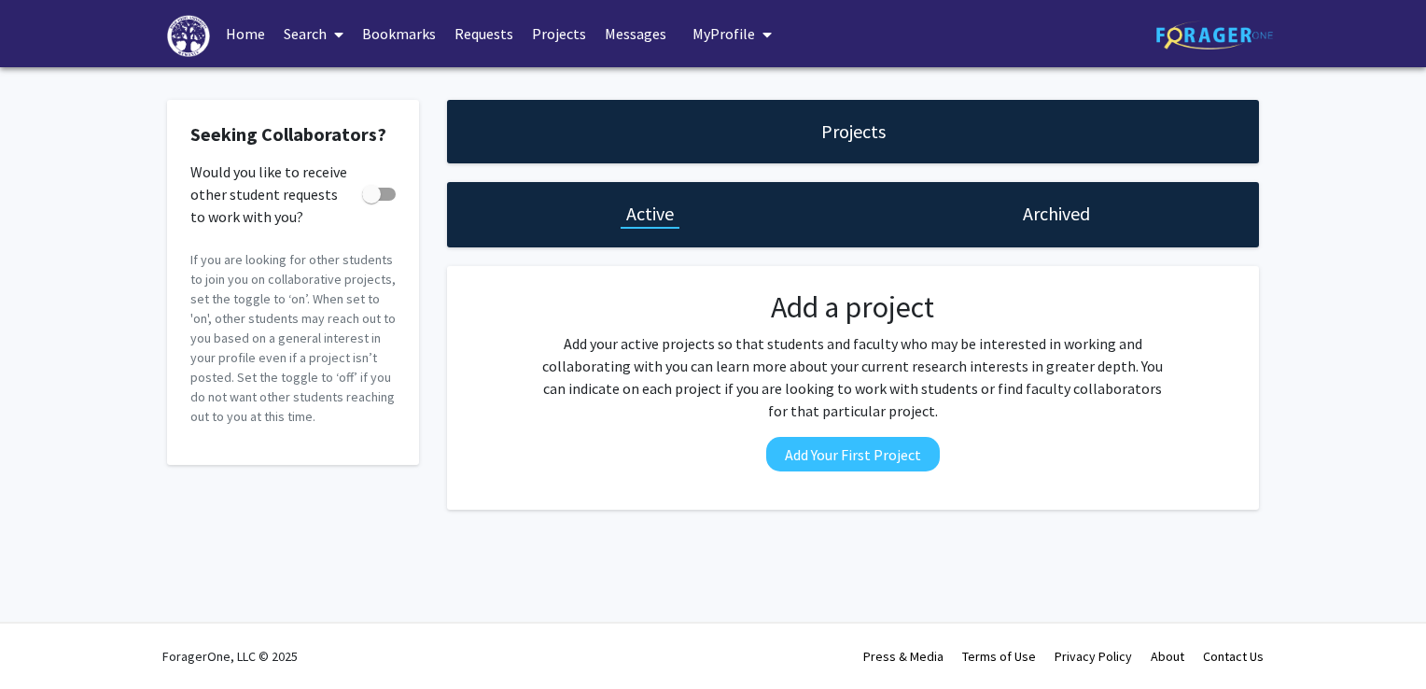
click at [318, 28] on link "Search" at bounding box center [313, 33] width 78 height 65
click at [347, 80] on span "Faculty/Staff" at bounding box center [342, 85] width 137 height 37
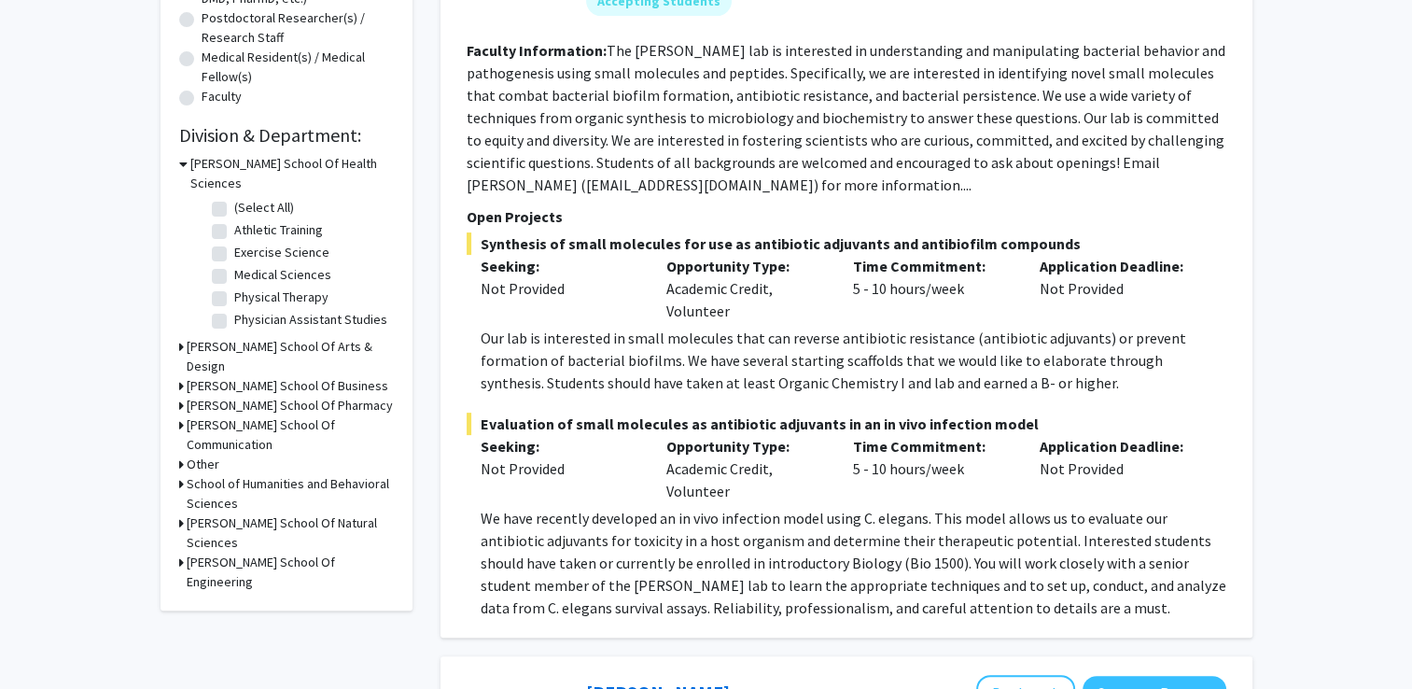
scroll to position [452, 0]
click at [220, 512] on h3 "[PERSON_NAME] School Of Natural Sciences" at bounding box center [290, 531] width 207 height 39
click at [234, 579] on label "Biology" at bounding box center [255, 589] width 42 height 20
click at [234, 579] on input "Biology" at bounding box center [240, 585] width 12 height 12
checkbox input "true"
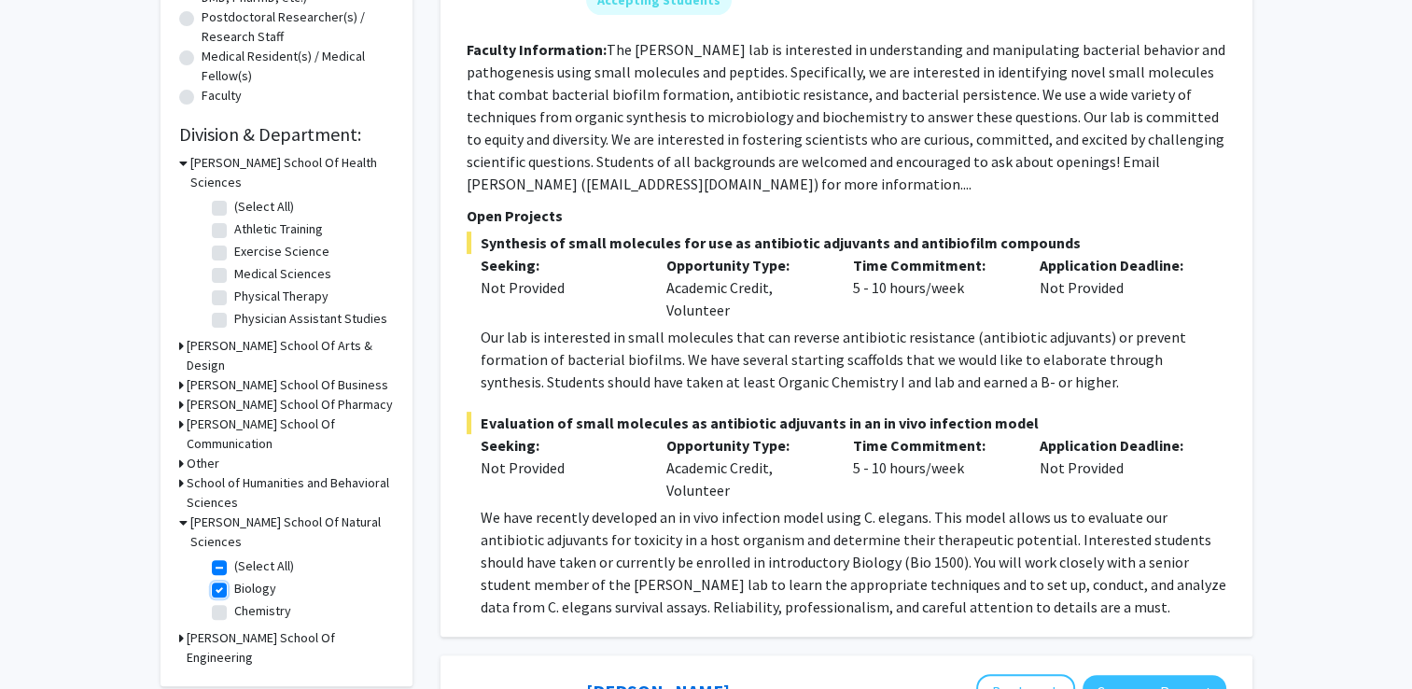
checkbox input "true"
